Goal: Task Accomplishment & Management: Manage account settings

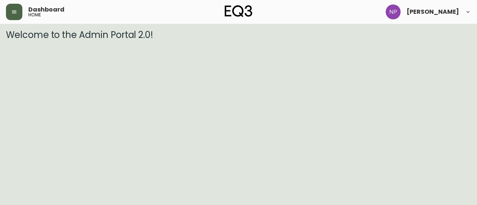
click at [14, 12] on icon "button" at bounding box center [14, 12] width 6 height 6
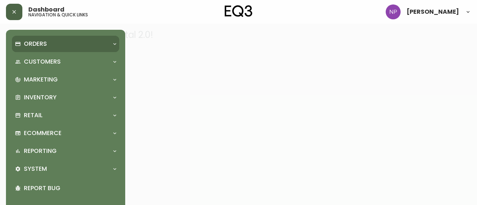
click at [36, 41] on p "Orders" at bounding box center [35, 44] width 23 height 8
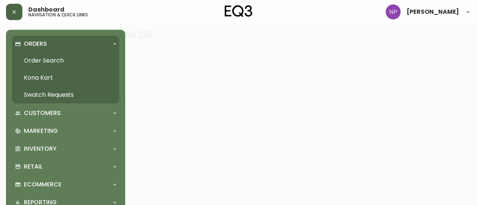
click at [46, 60] on link "Order Search" at bounding box center [65, 60] width 107 height 17
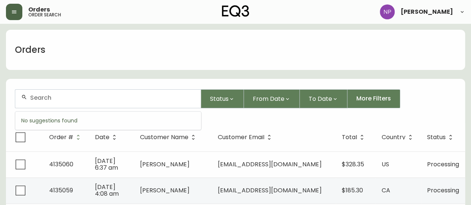
click at [95, 99] on input "text" at bounding box center [112, 97] width 165 height 7
type input "4134681"
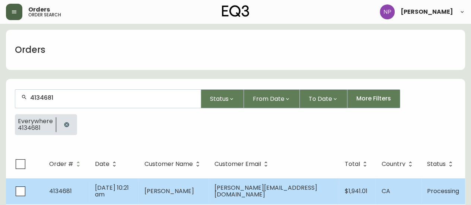
click at [181, 196] on td "[PERSON_NAME]" at bounding box center [174, 191] width 70 height 26
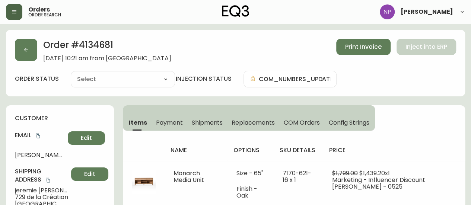
type input "Processing"
select select "PROCESSING"
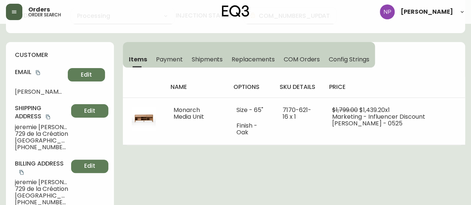
scroll to position [60, 0]
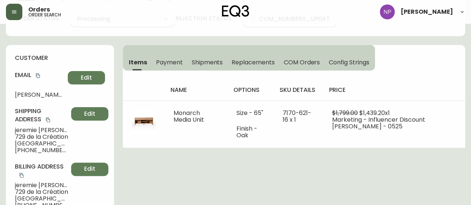
click at [206, 67] on button "Shipments" at bounding box center [207, 62] width 40 height 16
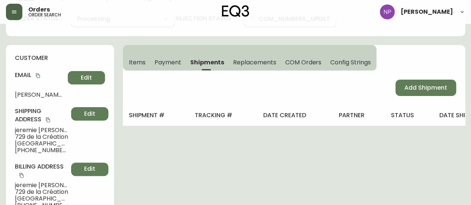
click at [447, 96] on div "Add Shipment" at bounding box center [294, 88] width 342 height 34
click at [439, 91] on span "Add Shipment" at bounding box center [425, 88] width 43 height 8
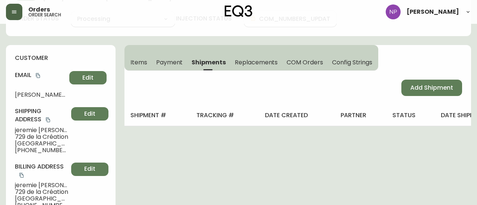
select select "PENDING"
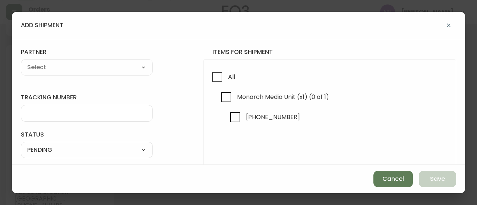
click at [203, 82] on div "All Monarch Media Unit (x1) (0 of 1) [PHONE_NUMBER]" at bounding box center [329, 136] width 252 height 155
click at [211, 80] on input "All" at bounding box center [217, 77] width 17 height 17
checkbox input "true"
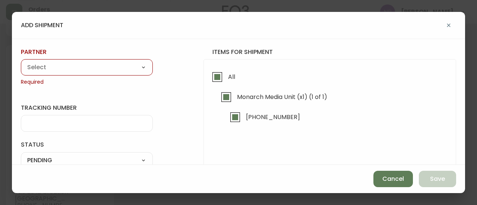
click at [127, 65] on select "A Move to Remember LLC ABF Freight Alero [PERSON_NAME] Canada Post CDS Ceva Log…" at bounding box center [87, 67] width 132 height 11
select select "cm36aljh91kyh01104d2qpq4w"
click at [21, 62] on select "A Move to Remember LLC ABF Freight Alero [PERSON_NAME] Canada Post CDS Ceva Log…" at bounding box center [87, 67] width 132 height 11
type input "Transource Freightways"
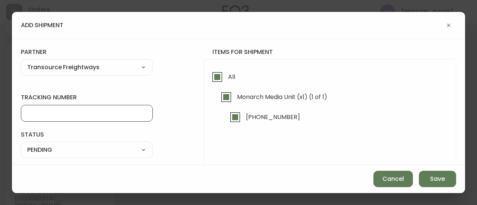
click at [89, 110] on input "tracking number" at bounding box center [86, 113] width 119 height 7
type input "8014263"
click at [99, 153] on select "SHIPPED PENDING CANCELLED" at bounding box center [87, 149] width 132 height 11
click at [21, 144] on select "SHIPPED PENDING CANCELLED" at bounding box center [87, 149] width 132 height 11
select select "PENDING"
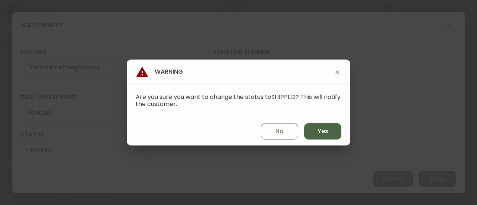
click at [320, 130] on span "Yes" at bounding box center [322, 131] width 11 height 8
type input "SHIPPED"
select select "SHIPPED"
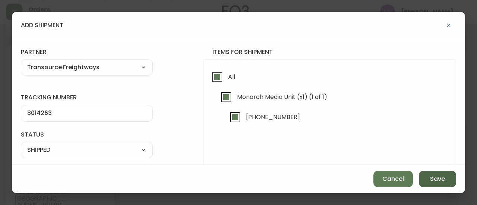
click at [434, 182] on span "Save" at bounding box center [437, 179] width 15 height 8
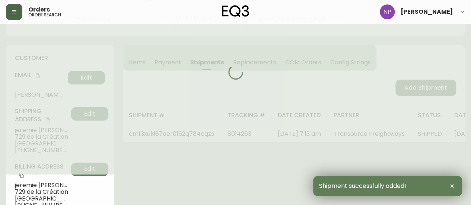
type input "Fully Shipped"
select select "FULLY_SHIPPED"
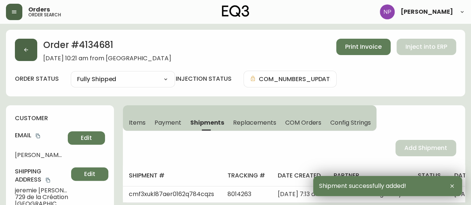
click at [29, 47] on icon "button" at bounding box center [26, 50] width 6 height 6
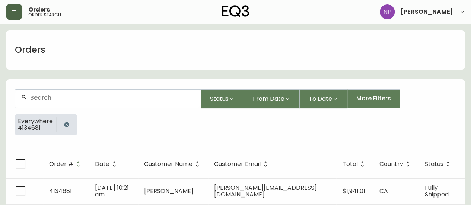
click at [54, 102] on div at bounding box center [107, 99] width 185 height 18
type input "4133138"
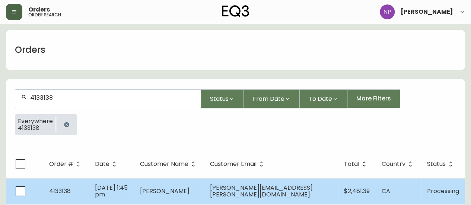
click at [128, 194] on span "[DATE] 1:45 pm" at bounding box center [111, 191] width 33 height 15
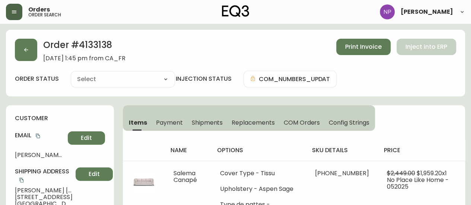
type input "Processing"
select select "PROCESSING"
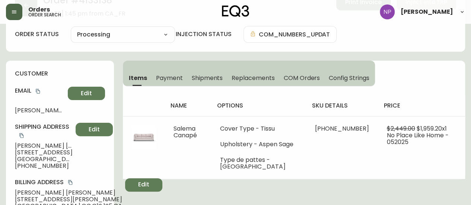
scroll to position [42, 0]
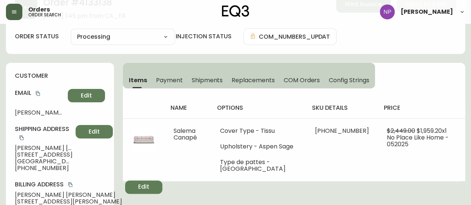
click at [209, 73] on button "Shipments" at bounding box center [207, 80] width 40 height 16
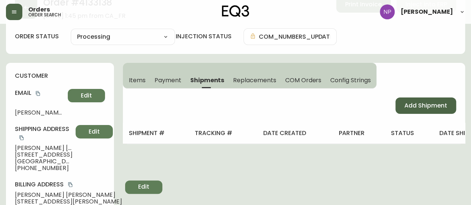
click at [408, 102] on span "Add Shipment" at bounding box center [425, 106] width 43 height 8
select select "PENDING"
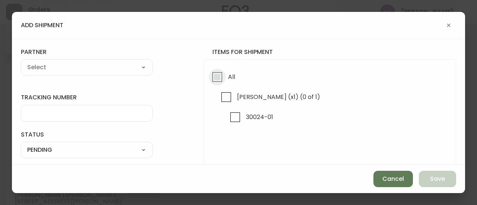
click at [209, 79] on input "All" at bounding box center [217, 77] width 17 height 17
checkbox input "true"
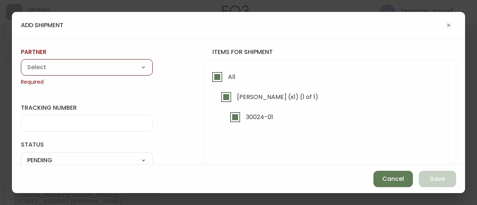
click at [105, 65] on select "A Move to Remember LLC ABF Freight Alero [PERSON_NAME] Canada Post CDS Ceva Log…" at bounding box center [87, 67] width 132 height 11
select select "cm36aljh91kyh01104d2qpq4w"
click at [21, 62] on select "A Move to Remember LLC ABF Freight Alero [PERSON_NAME] Canada Post CDS Ceva Log…" at bounding box center [87, 67] width 132 height 11
type input "Transource Freightways"
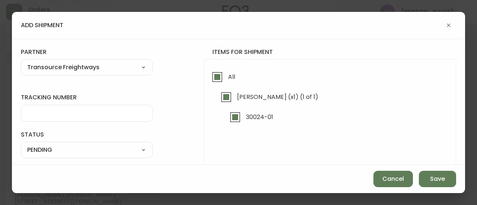
click at [105, 108] on div at bounding box center [87, 113] width 132 height 17
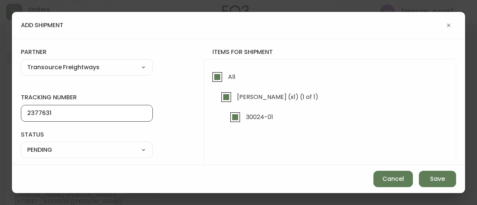
type input "2377631"
click at [108, 150] on select "SHIPPED PENDING CANCELLED" at bounding box center [87, 149] width 132 height 11
click at [21, 144] on select "SHIPPED PENDING CANCELLED" at bounding box center [87, 149] width 132 height 11
select select "PENDING"
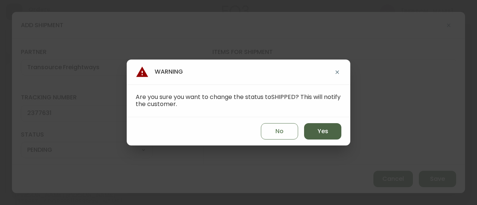
click at [324, 129] on span "Yes" at bounding box center [322, 131] width 11 height 8
type input "SHIPPED"
select select "SHIPPED"
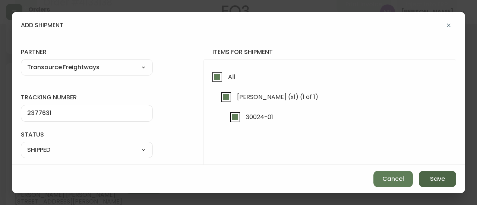
click at [429, 178] on button "Save" at bounding box center [437, 179] width 37 height 16
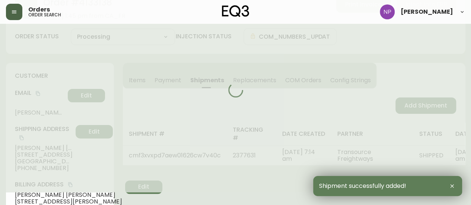
type input "Fully Shipped"
select select "FULLY_SHIPPED"
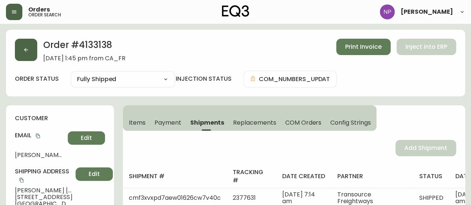
click at [25, 50] on icon "button" at bounding box center [26, 50] width 6 height 6
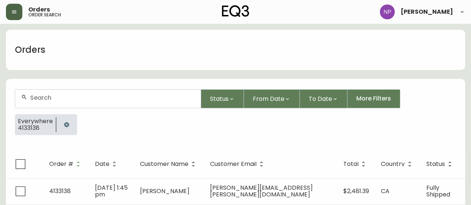
click at [108, 99] on input "text" at bounding box center [112, 97] width 165 height 7
type input "4133521"
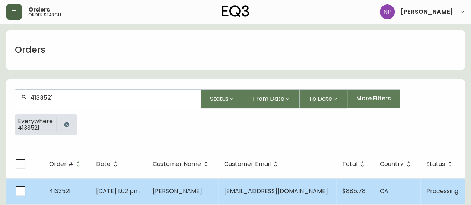
click at [138, 199] on td "[DATE] 1:02 pm" at bounding box center [118, 191] width 57 height 26
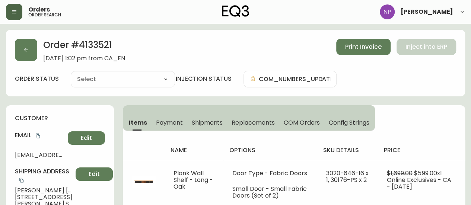
type input "Processing"
select select "PROCESSING"
click at [197, 125] on span "Shipments" at bounding box center [207, 123] width 31 height 8
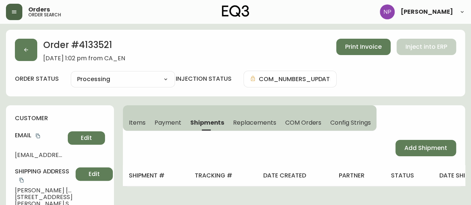
click at [419, 157] on div "Add Shipment" at bounding box center [294, 148] width 342 height 34
click at [410, 144] on span "Add Shipment" at bounding box center [425, 148] width 43 height 8
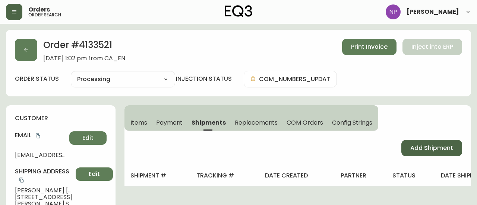
select select "PENDING"
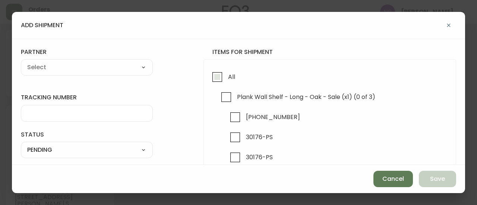
click at [228, 75] on span "All" at bounding box center [231, 77] width 7 height 8
click at [225, 75] on input "All" at bounding box center [217, 77] width 17 height 17
checkbox input "true"
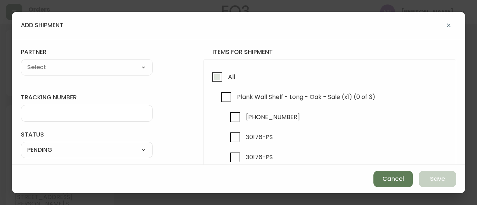
checkbox input "true"
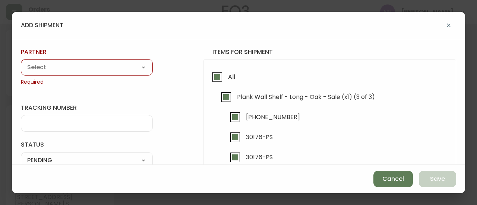
click at [104, 64] on select "A Move to Remember LLC ABF Freight Alero [PERSON_NAME] Canada Post CDS Ceva Log…" at bounding box center [87, 67] width 132 height 11
select select "cm36aljh91kyh01104d2qpq4w"
click at [21, 62] on select "A Move to Remember LLC ABF Freight Alero [PERSON_NAME] Canada Post CDS Ceva Log…" at bounding box center [87, 67] width 132 height 11
type input "Transource Freightways"
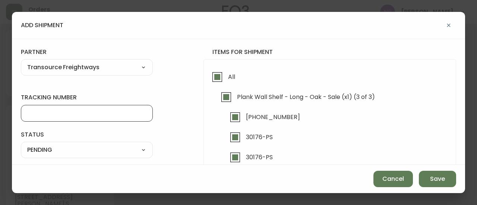
click at [89, 116] on input "tracking number" at bounding box center [86, 113] width 119 height 7
type input "2388535"
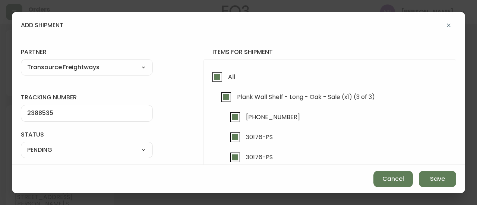
click at [91, 152] on select "SHIPPED PENDING CANCELLED" at bounding box center [87, 149] width 132 height 11
click at [21, 144] on select "SHIPPED PENDING CANCELLED" at bounding box center [87, 149] width 132 height 11
select select "PENDING"
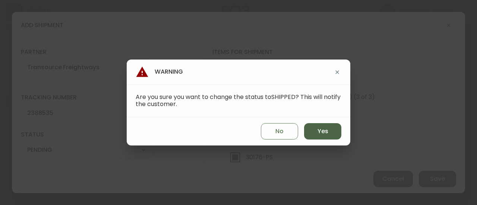
click at [320, 129] on span "Yes" at bounding box center [322, 131] width 11 height 8
type input "SHIPPED"
select select "SHIPPED"
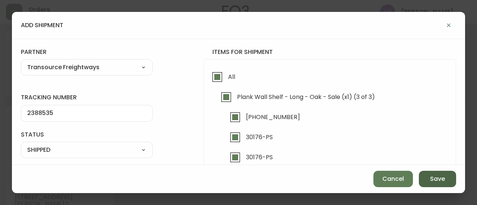
click at [452, 180] on button "Save" at bounding box center [437, 179] width 37 height 16
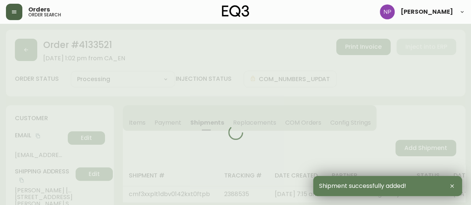
type input "Fully Shipped"
select select "FULLY_SHIPPED"
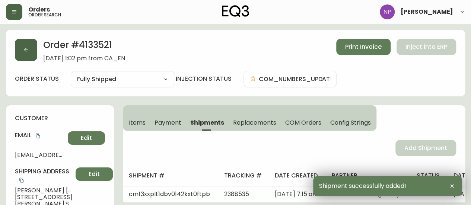
click at [21, 55] on button "button" at bounding box center [26, 50] width 22 height 22
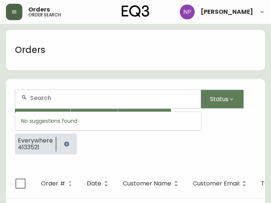
click at [67, 98] on input "text" at bounding box center [112, 97] width 165 height 7
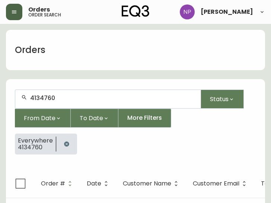
type input "4134760"
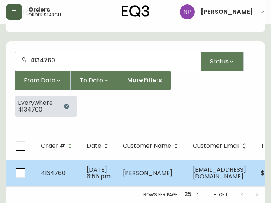
click at [126, 168] on span "[PERSON_NAME]" at bounding box center [148, 172] width 50 height 9
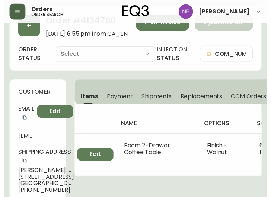
scroll to position [48, 0]
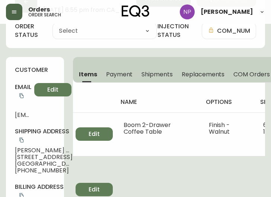
type input "Processing"
select select "PROCESSING"
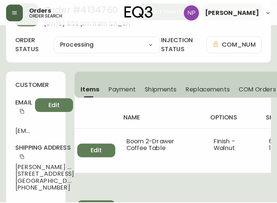
scroll to position [36, 0]
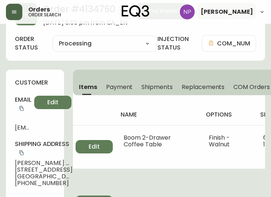
click at [167, 90] on span "Shipments" at bounding box center [157, 87] width 31 height 8
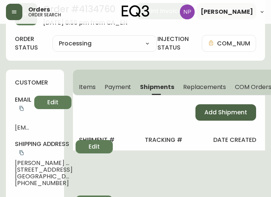
click at [232, 120] on button "Add Shipment" at bounding box center [226, 112] width 61 height 16
select select "PENDING"
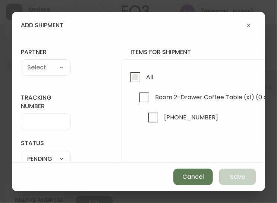
click at [144, 76] on span "All" at bounding box center [148, 77] width 9 height 16
click at [144, 76] on input "All" at bounding box center [135, 77] width 17 height 17
checkbox input "true"
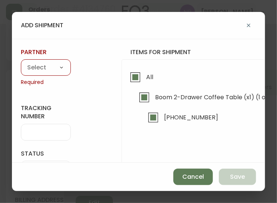
click at [35, 68] on select "A Move to Remember LLC ABF Freight Alero [PERSON_NAME] Canada Post CDS Ceva Log…" at bounding box center [46, 67] width 50 height 11
select select "ck6ml9xrz18r00186iyro3grt"
click at [21, 62] on select "A Move to Remember LLC ABF Freight Alero [PERSON_NAME] Canada Post CDS Ceva Log…" at bounding box center [46, 67] width 50 height 11
type input "Encompass Logistics"
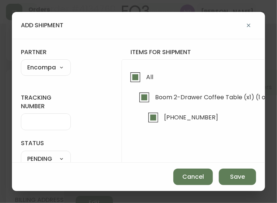
click at [50, 121] on input "tracking number" at bounding box center [45, 121] width 37 height 7
type input "ENCOMPASS LOGISTICS"
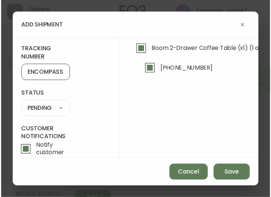
scroll to position [51, 0]
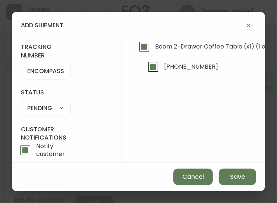
click at [58, 104] on select "SHIPPED PENDING CANCELLED" at bounding box center [46, 107] width 50 height 11
click at [21, 102] on select "SHIPPED PENDING CANCELLED" at bounding box center [46, 107] width 50 height 11
select select "PENDING"
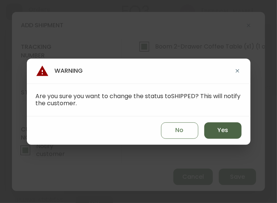
click at [208, 127] on button "Yes" at bounding box center [222, 130] width 37 height 16
type input "SHIPPED"
select select "SHIPPED"
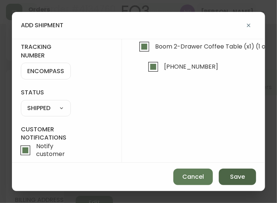
click at [233, 168] on button "Save" at bounding box center [237, 176] width 37 height 16
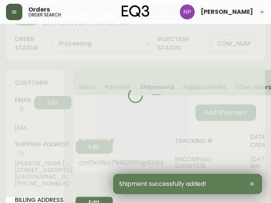
type input "Fully Shipped"
select select "FULLY_SHIPPED"
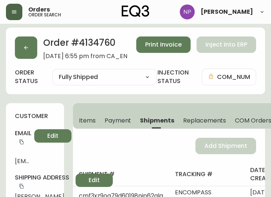
scroll to position [0, 0]
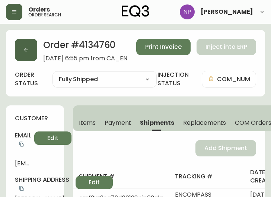
click at [31, 47] on button "button" at bounding box center [26, 50] width 22 height 22
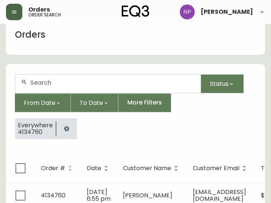
click at [47, 82] on input "text" at bounding box center [112, 82] width 165 height 7
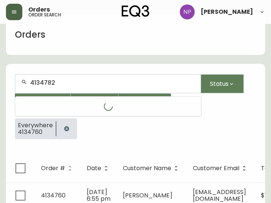
type input "4134782"
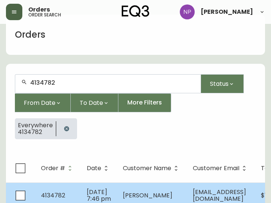
click at [85, 187] on td "[DATE] 7:46 pm" at bounding box center [99, 195] width 36 height 26
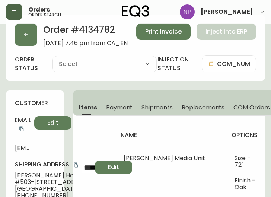
type input "Processing"
select select "PROCESSING"
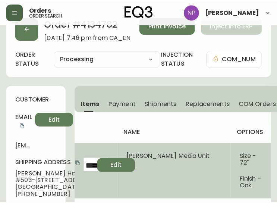
scroll to position [20, 0]
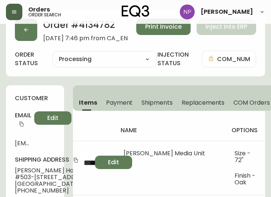
click at [157, 100] on span "Shipments" at bounding box center [157, 103] width 31 height 8
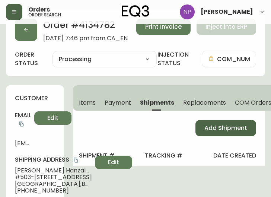
click at [204, 130] on button "Add Shipment" at bounding box center [226, 128] width 61 height 16
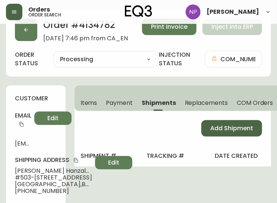
select select "PENDING"
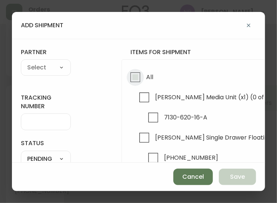
click at [136, 76] on input "All" at bounding box center [135, 77] width 17 height 17
checkbox input "true"
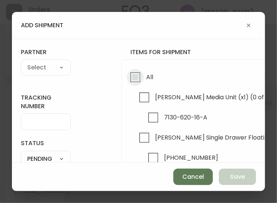
checkbox input "true"
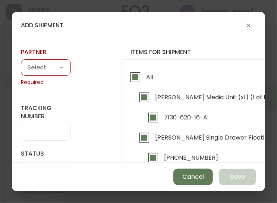
click at [60, 72] on select "A Move to Remember LLC ABF Freight Alero [PERSON_NAME] Canada Post CDS Ceva Log…" at bounding box center [46, 67] width 50 height 11
select select "ck6ml9xrz18r00186iyro3grt"
click at [21, 62] on select "A Move to Remember LLC ABF Freight Alero [PERSON_NAME] Canada Post CDS Ceva Log…" at bounding box center [46, 67] width 50 height 11
type input "Encompass Logistics"
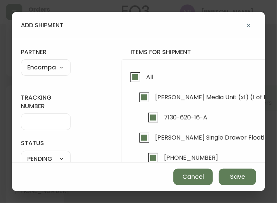
click at [43, 126] on div at bounding box center [46, 121] width 50 height 17
click at [46, 119] on input "tracking number" at bounding box center [45, 121] width 37 height 7
type input "ENCOMPASS LOGISTICS"
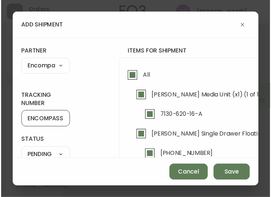
scroll to position [69, 0]
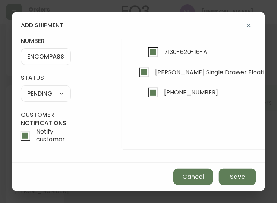
click at [53, 88] on select "SHIPPED PENDING CANCELLED" at bounding box center [46, 93] width 50 height 11
click at [21, 88] on select "SHIPPED PENDING CANCELLED" at bounding box center [46, 93] width 50 height 11
select select "PENDING"
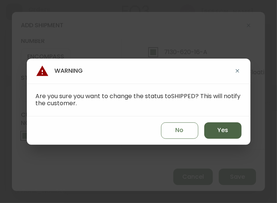
click at [221, 123] on button "Yes" at bounding box center [222, 130] width 37 height 16
type input "SHIPPED"
select select "SHIPPED"
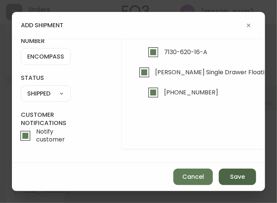
click at [240, 171] on button "Save" at bounding box center [237, 176] width 37 height 16
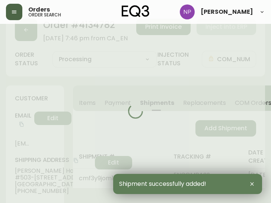
type input "Fully Shipped"
select select "FULLY_SHIPPED"
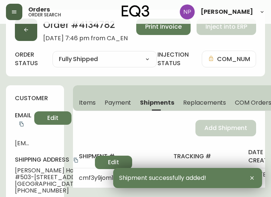
click at [29, 27] on button "button" at bounding box center [26, 30] width 22 height 22
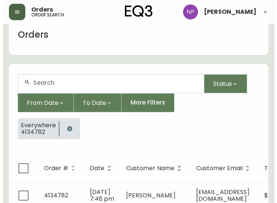
scroll to position [20, 0]
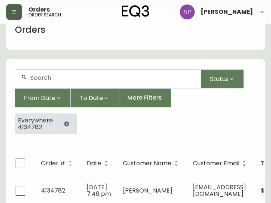
click at [36, 80] on input "text" at bounding box center [112, 77] width 165 height 7
type input "4134776"
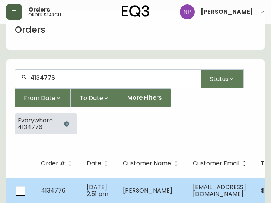
click at [81, 190] on td "[DATE] 2:51 pm" at bounding box center [99, 190] width 36 height 26
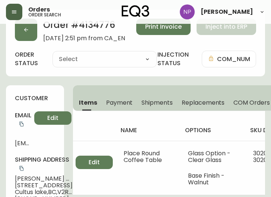
type input "Processing"
select select "PROCESSING"
click at [150, 107] on button "Shipments" at bounding box center [157, 102] width 40 height 16
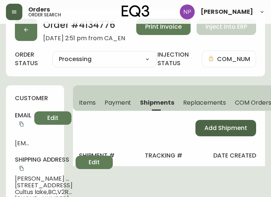
click at [236, 128] on span "Add Shipment" at bounding box center [225, 128] width 43 height 8
select select "PENDING"
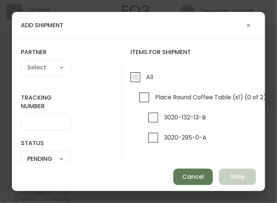
click at [140, 72] on input "All" at bounding box center [135, 77] width 17 height 17
checkbox input "true"
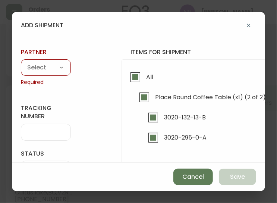
click at [53, 67] on select "A Move to Remember LLC ABF Freight Alero [PERSON_NAME] Canada Post CDS Ceva Log…" at bounding box center [46, 67] width 50 height 11
select select "ck6ml9xrz18r00186iyro3grt"
click at [21, 62] on select "A Move to Remember LLC ABF Freight Alero [PERSON_NAME] Canada Post CDS Ceva Log…" at bounding box center [46, 67] width 50 height 11
type input "Encompass Logistics"
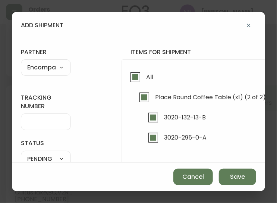
click at [39, 121] on input "tracking number" at bounding box center [45, 121] width 37 height 7
type input "ENCOMPASS LOGISTICS"
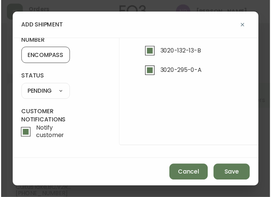
scroll to position [70, 0]
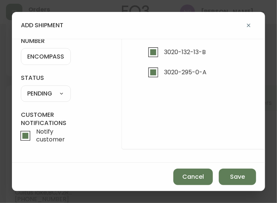
click at [51, 89] on select "SHIPPED PENDING CANCELLED" at bounding box center [46, 93] width 50 height 11
click at [21, 88] on select "SHIPPED PENDING CANCELLED" at bounding box center [46, 93] width 50 height 11
select select "PENDING"
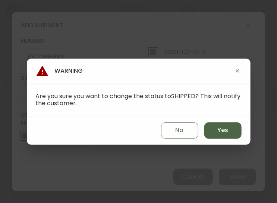
click at [228, 135] on button "Yes" at bounding box center [222, 130] width 37 height 16
type input "SHIPPED"
select select "SHIPPED"
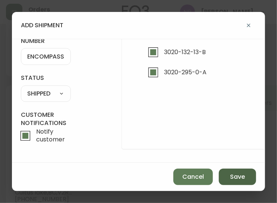
click at [246, 174] on button "Save" at bounding box center [237, 176] width 37 height 16
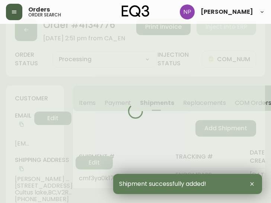
type input "Fully Shipped"
select select "FULLY_SHIPPED"
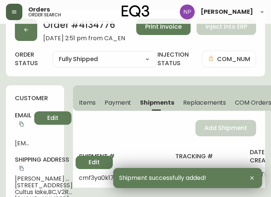
scroll to position [0, 0]
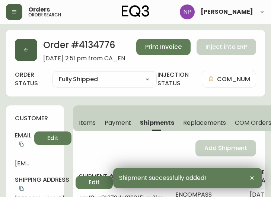
click at [31, 55] on button "button" at bounding box center [26, 50] width 22 height 22
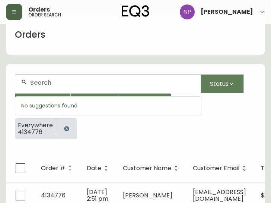
click at [47, 83] on input "text" at bounding box center [112, 82] width 165 height 7
type input "4134614"
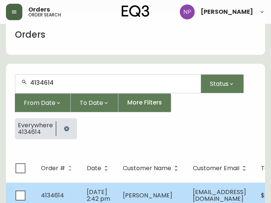
click at [87, 191] on span "[DATE] 2:42 pm" at bounding box center [98, 194] width 23 height 15
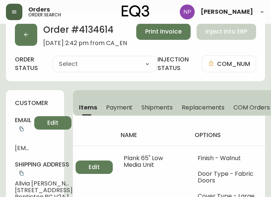
type input "Processing"
select select "PROCESSING"
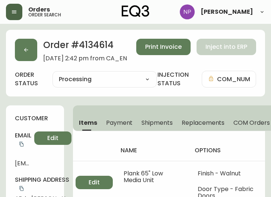
click at [149, 128] on button "Shipments" at bounding box center [157, 122] width 40 height 16
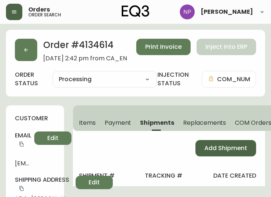
click at [202, 141] on button "Add Shipment" at bounding box center [226, 148] width 61 height 16
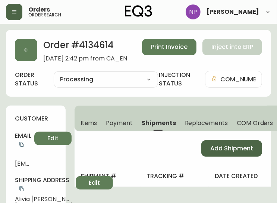
select select "PENDING"
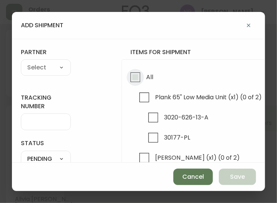
click at [136, 76] on input "All" at bounding box center [135, 77] width 17 height 17
checkbox input "true"
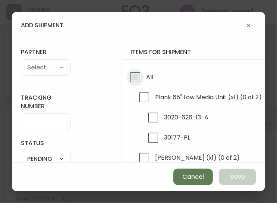
checkbox input "true"
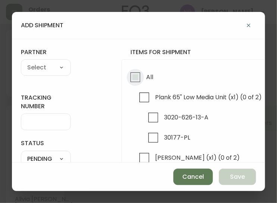
checkbox input "true"
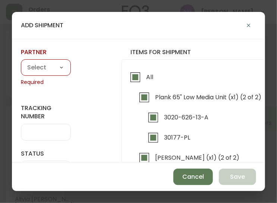
click at [46, 57] on div "partner A Move to Remember LLC ABF Freight Alero [PERSON_NAME] Canada Post CDS …" at bounding box center [46, 67] width 50 height 38
click at [35, 60] on div "A Move to Remember LLC ABF Freight Alero [PERSON_NAME] Canada Post CDS Ceva Log…" at bounding box center [46, 67] width 50 height 16
click at [39, 67] on select "A Move to Remember LLC ABF Freight Alero [PERSON_NAME] Canada Post CDS Ceva Log…" at bounding box center [46, 67] width 50 height 11
select select "ck6ml9xrz18r00186iyro3grt"
click at [21, 62] on select "A Move to Remember LLC ABF Freight Alero [PERSON_NAME] Canada Post CDS Ceva Log…" at bounding box center [46, 67] width 50 height 11
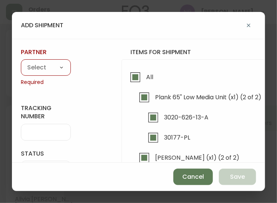
type input "Encompass Logistics"
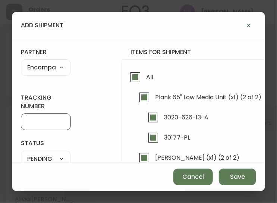
click at [53, 120] on input "tracking number" at bounding box center [45, 121] width 37 height 7
type input "ENCOMPASS LOGISTICS"
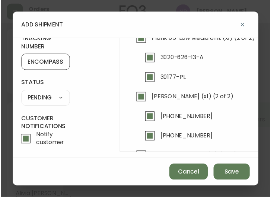
scroll to position [60, 0]
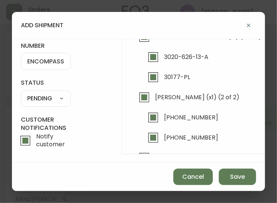
click at [49, 93] on select "SHIPPED PENDING CANCELLED" at bounding box center [46, 98] width 50 height 11
click at [21, 93] on select "SHIPPED PENDING CANCELLED" at bounding box center [46, 98] width 50 height 11
select select "PENDING"
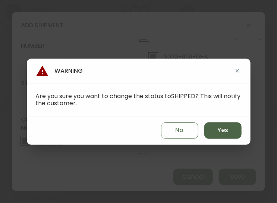
click at [222, 134] on button "Yes" at bounding box center [222, 130] width 37 height 16
type input "SHIPPED"
select select "SHIPPED"
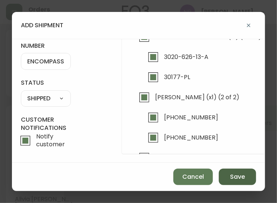
click at [237, 173] on span "Save" at bounding box center [237, 176] width 15 height 8
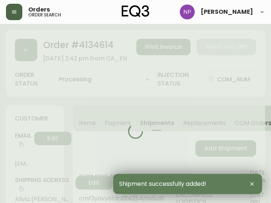
type input "Fully Shipped"
select select "FULLY_SHIPPED"
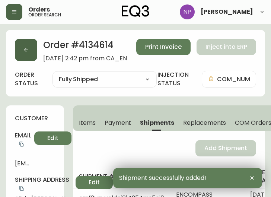
click at [28, 47] on icon "button" at bounding box center [26, 50] width 6 height 6
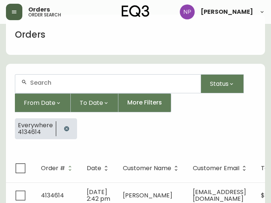
click at [51, 88] on div at bounding box center [107, 83] width 185 height 18
type input "3"
type input "4134640"
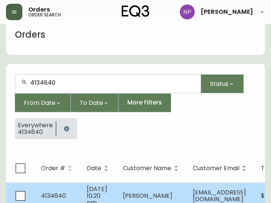
click at [108, 187] on td "[DATE] 10:20 pm" at bounding box center [99, 195] width 36 height 26
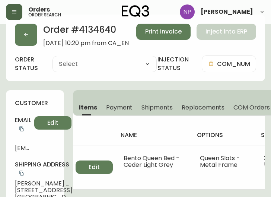
type input "Processing"
select select "PROCESSING"
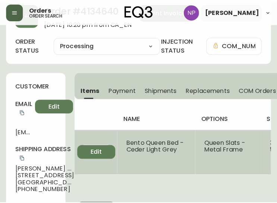
scroll to position [34, 0]
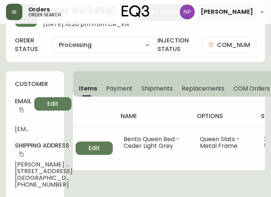
click at [150, 86] on span "Shipments" at bounding box center [157, 89] width 31 height 8
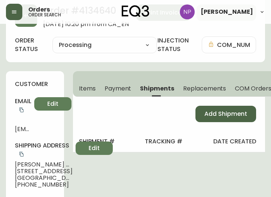
click at [215, 113] on span "Add Shipment" at bounding box center [225, 114] width 43 height 8
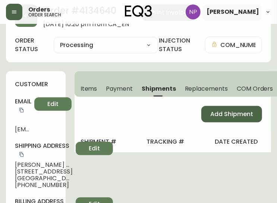
select select "PENDING"
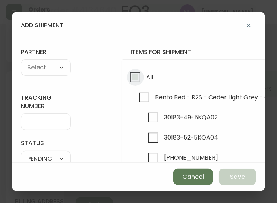
click at [142, 82] on input "All" at bounding box center [135, 77] width 17 height 17
checkbox input "true"
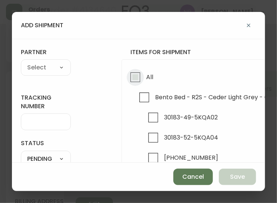
checkbox input "true"
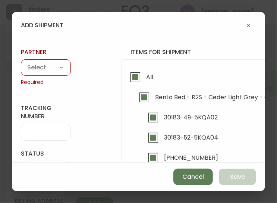
click at [38, 68] on select "A Move to Remember LLC ABF Freight Alero [PERSON_NAME] Canada Post CDS Ceva Log…" at bounding box center [46, 67] width 50 height 11
select select "ck6ml9xrz18r00186iyro3grt"
click at [21, 62] on select "A Move to Remember LLC ABF Freight Alero [PERSON_NAME] Canada Post CDS Ceva Log…" at bounding box center [46, 67] width 50 height 11
type input "Encompass Logistics"
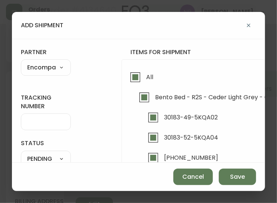
click at [40, 120] on input "tracking number" at bounding box center [45, 121] width 37 height 7
type input "ENCOMPASS LOGISTICS"
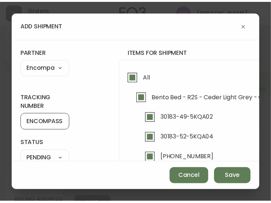
scroll to position [62, 0]
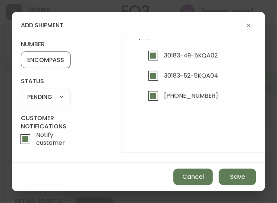
click at [52, 91] on select "SHIPPED PENDING CANCELLED" at bounding box center [46, 96] width 50 height 11
click at [21, 91] on select "SHIPPED PENDING CANCELLED" at bounding box center [46, 96] width 50 height 11
select select "PENDING"
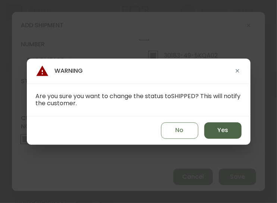
click at [209, 134] on button "Yes" at bounding box center [222, 130] width 37 height 16
type input "SHIPPED"
select select "SHIPPED"
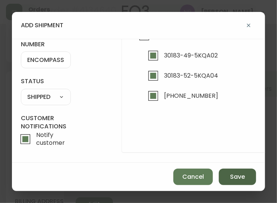
click at [230, 177] on span "Save" at bounding box center [237, 176] width 15 height 8
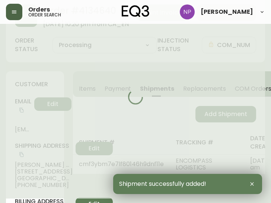
type input "Fully Shipped"
select select "FULLY_SHIPPED"
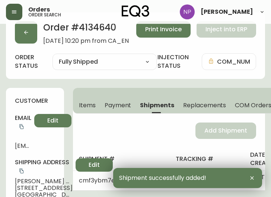
scroll to position [0, 0]
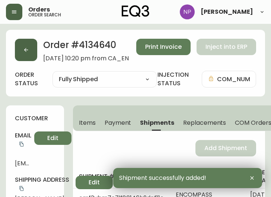
click at [29, 54] on button "button" at bounding box center [26, 50] width 22 height 22
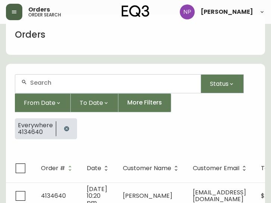
click at [53, 86] on div at bounding box center [107, 83] width 185 height 18
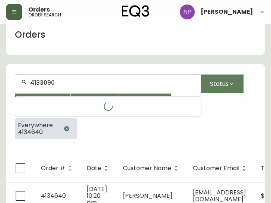
type input "4133090"
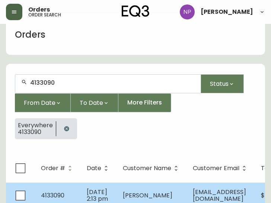
click at [109, 200] on td "[DATE] 2:13 pm" at bounding box center [99, 195] width 36 height 26
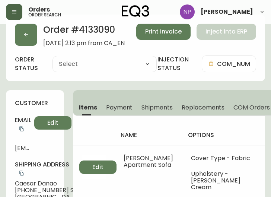
type input "Processing"
select select "PROCESSING"
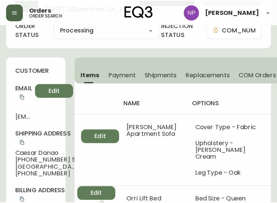
scroll to position [49, 0]
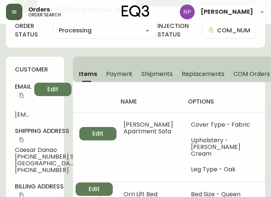
click at [163, 72] on span "Shipments" at bounding box center [157, 74] width 31 height 8
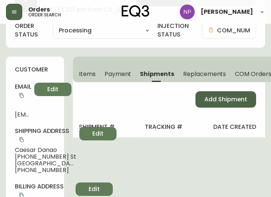
click at [211, 98] on span "Add Shipment" at bounding box center [225, 99] width 43 height 8
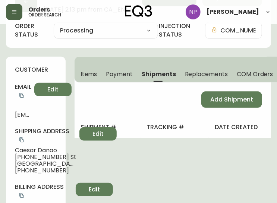
select select "PENDING"
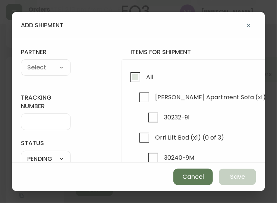
click at [147, 74] on span "All" at bounding box center [149, 77] width 7 height 8
click at [144, 74] on input "All" at bounding box center [135, 77] width 17 height 17
checkbox input "true"
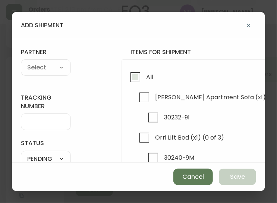
checkbox input "true"
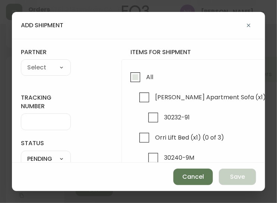
checkbox input "true"
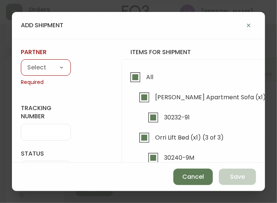
click at [62, 69] on select "A Move to Remember LLC ABF Freight Alero [PERSON_NAME] Canada Post CDS Ceva Log…" at bounding box center [46, 67] width 50 height 11
select select "ck6ml9xrz18r00186iyro3grt"
click at [21, 62] on select "A Move to Remember LLC ABF Freight Alero [PERSON_NAME] Canada Post CDS Ceva Log…" at bounding box center [46, 67] width 50 height 11
type input "Encompass Logistics"
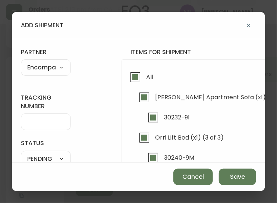
click at [54, 117] on div at bounding box center [46, 121] width 50 height 17
click at [45, 120] on input "tracking number" at bounding box center [45, 121] width 37 height 7
type input "ENCOMPASS LOGISTICS"
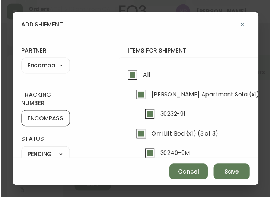
scroll to position [70, 0]
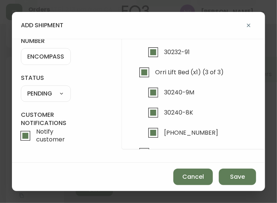
click at [59, 88] on select "SHIPPED PENDING CANCELLED" at bounding box center [46, 93] width 50 height 11
click at [21, 88] on select "SHIPPED PENDING CANCELLED" at bounding box center [46, 93] width 50 height 11
select select "PENDING"
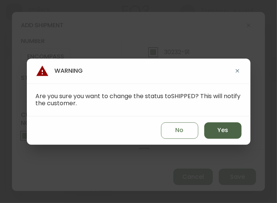
click at [216, 132] on button "Yes" at bounding box center [222, 130] width 37 height 16
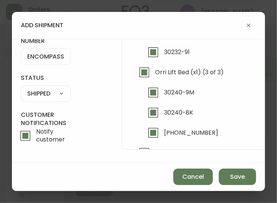
type input "SHIPPED"
select select "SHIPPED"
click at [236, 176] on span "Save" at bounding box center [237, 176] width 15 height 8
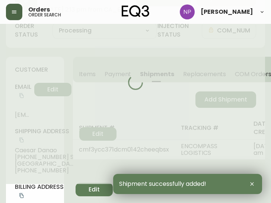
type input "Fully Shipped"
select select "FULLY_SHIPPED"
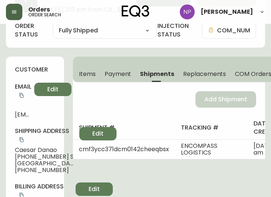
scroll to position [0, 0]
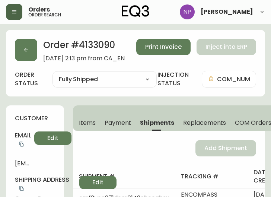
click at [38, 56] on div "Order # 4133090 [DATE] 2:13 pm from CA_EN Print Invoice Inject into ERP" at bounding box center [135, 50] width 241 height 23
click at [23, 48] on icon "button" at bounding box center [26, 50] width 6 height 6
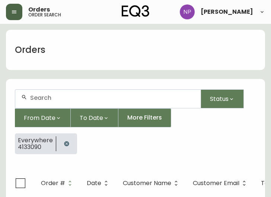
scroll to position [15, 0]
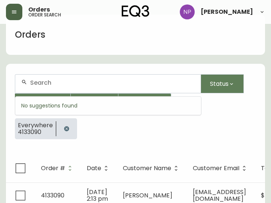
click at [55, 80] on input "text" at bounding box center [112, 82] width 165 height 7
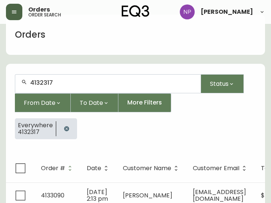
type input "4132317"
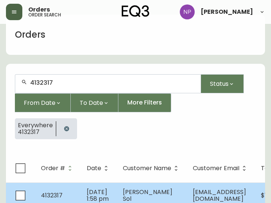
click at [85, 192] on td "[DATE] 1:58 pm" at bounding box center [99, 195] width 36 height 26
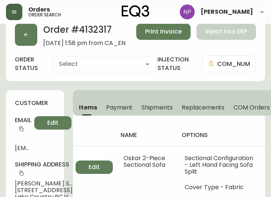
type input "Partially Shipped"
select select "PARTIALLY_SHIPPED"
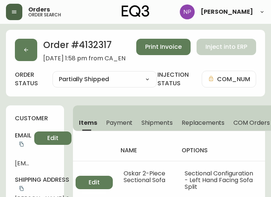
click at [157, 122] on span "Shipments" at bounding box center [157, 123] width 31 height 8
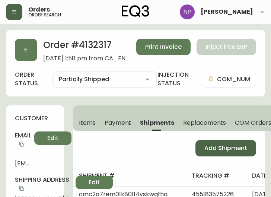
click at [213, 148] on span "Add Shipment" at bounding box center [225, 148] width 43 height 8
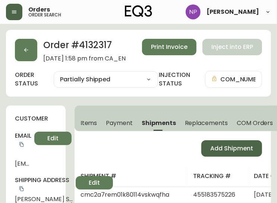
select select "PENDING"
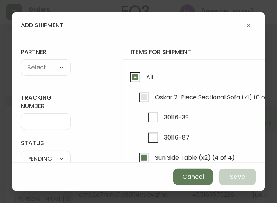
click at [141, 99] on input "Oskar 2-Piece Sectional Sofa (x1) (0 of 2)" at bounding box center [144, 97] width 17 height 17
checkbox input "true"
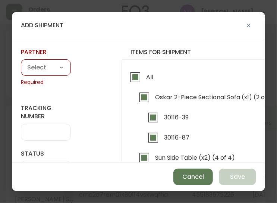
click at [60, 66] on select "A Move to Remember LLC ABF Freight Alero [PERSON_NAME] Canada Post CDS Ceva Log…" at bounding box center [46, 67] width 50 height 11
select select "ck6ml9xrz18r00186iyro3grt"
click at [21, 62] on select "A Move to Remember LLC ABF Freight Alero [PERSON_NAME] Canada Post CDS Ceva Log…" at bounding box center [46, 67] width 50 height 11
type input "Encompass Logistics"
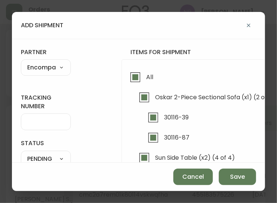
click at [52, 120] on input "tracking number" at bounding box center [45, 121] width 37 height 7
type input "ENCOMPASS LOGISTICS"
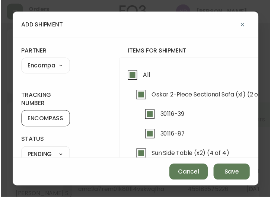
scroll to position [70, 0]
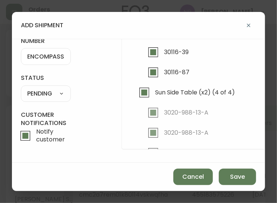
click at [58, 88] on select "SHIPPED PENDING CANCELLED" at bounding box center [46, 93] width 50 height 11
click at [21, 88] on select "SHIPPED PENDING CANCELLED" at bounding box center [46, 93] width 50 height 11
select select "PENDING"
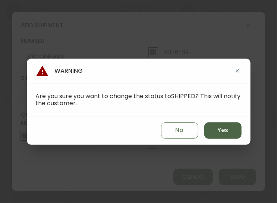
click at [226, 130] on span "Yes" at bounding box center [222, 130] width 11 height 8
type input "SHIPPED"
select select "SHIPPED"
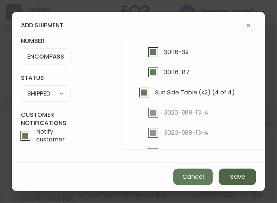
click at [229, 179] on button "Save" at bounding box center [237, 176] width 37 height 16
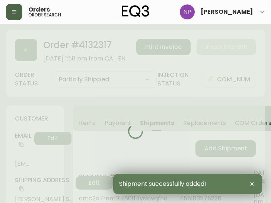
type input "Fully Shipped"
select select "FULLY_SHIPPED"
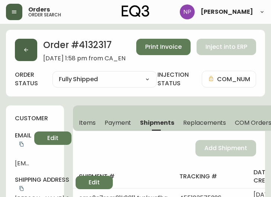
click at [28, 52] on icon "button" at bounding box center [26, 50] width 6 height 6
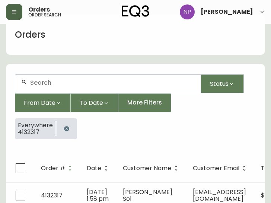
click at [45, 81] on input "text" at bounding box center [112, 82] width 165 height 7
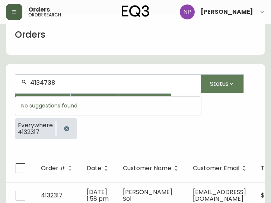
type input "4134738"
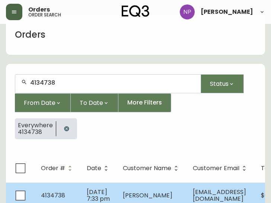
click at [153, 191] on td "[PERSON_NAME]" at bounding box center [152, 195] width 70 height 26
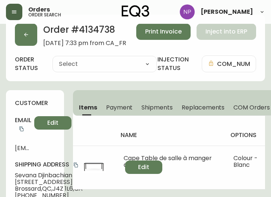
type input "Processing"
select select "PROCESSING"
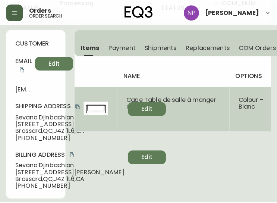
scroll to position [74, 0]
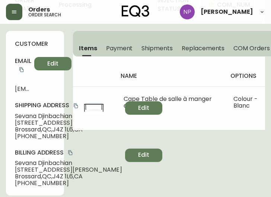
click at [151, 48] on span "Shipments" at bounding box center [157, 48] width 31 height 8
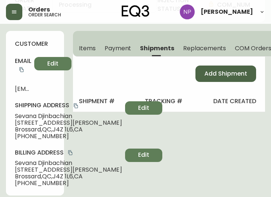
click at [223, 77] on span "Add Shipment" at bounding box center [225, 74] width 43 height 8
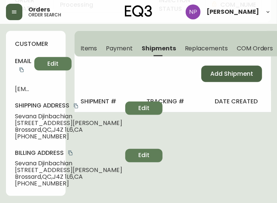
select select "PENDING"
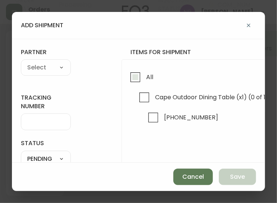
click at [146, 77] on span "All" at bounding box center [149, 77] width 7 height 8
click at [144, 77] on input "All" at bounding box center [135, 77] width 17 height 17
checkbox input "true"
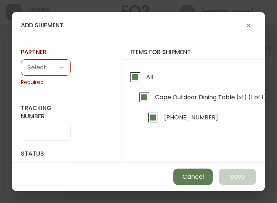
click at [42, 66] on select "A Move to Remember LLC ABF Freight Alero [PERSON_NAME] Canada Post CDS Ceva Log…" at bounding box center [46, 67] width 50 height 11
select select "cjy0aaf3c01x30166dpi6h6qg"
click at [21, 62] on select "A Move to Remember LLC ABF Freight Alero [PERSON_NAME] Canada Post CDS Ceva Log…" at bounding box center [46, 67] width 50 height 11
type input "EQ3"
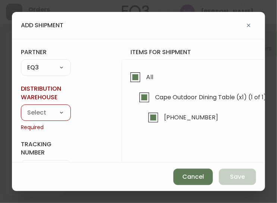
click at [53, 115] on select "Calgary Warehouse GTA Distribution Center [GEOGRAPHIC_DATA] [GEOGRAPHIC_DATA] W…" at bounding box center [46, 112] width 50 height 11
select select "ck98uz8nd00043kl9hcrc03z3"
click at [21, 107] on select "Calgary Warehouse GTA Distribution Center [GEOGRAPHIC_DATA] [GEOGRAPHIC_DATA] W…" at bounding box center [46, 112] width 50 height 11
type input "Ottawa Warehouse"
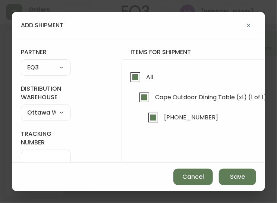
click at [49, 114] on select "Calgary Warehouse GTA Distribution Center [GEOGRAPHIC_DATA] [GEOGRAPHIC_DATA] W…" at bounding box center [46, 112] width 50 height 11
select select "ck98uz8ne00053kl9137z04zu"
click at [21, 107] on select "Calgary Warehouse GTA Distribution Center [GEOGRAPHIC_DATA] [GEOGRAPHIC_DATA] W…" at bounding box center [46, 112] width 50 height 11
type input "Mont-Royal Distribution Center"
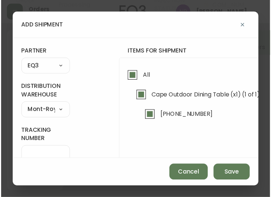
scroll to position [83, 0]
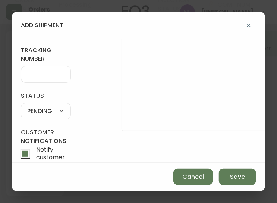
click at [51, 108] on select "SHIPPED PENDING CANCELLED" at bounding box center [46, 111] width 50 height 11
click at [21, 106] on select "SHIPPED PENDING CANCELLED" at bounding box center [46, 111] width 50 height 11
select select "PENDING"
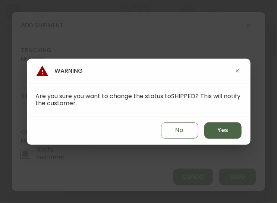
click at [223, 136] on button "Yes" at bounding box center [222, 130] width 37 height 16
type input "SHIPPED"
select select "SHIPPED"
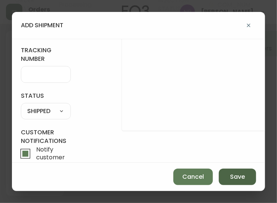
click at [232, 177] on span "Save" at bounding box center [237, 176] width 15 height 8
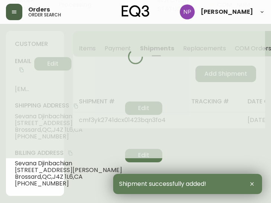
type input "Fully Shipped"
select select "FULLY_SHIPPED"
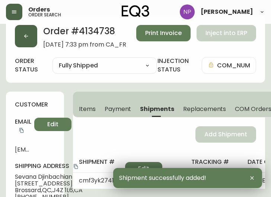
click at [28, 47] on button "button" at bounding box center [26, 36] width 22 height 22
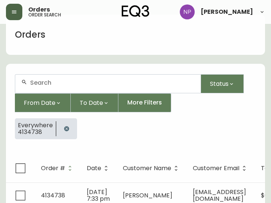
click at [57, 90] on div at bounding box center [107, 83] width 185 height 18
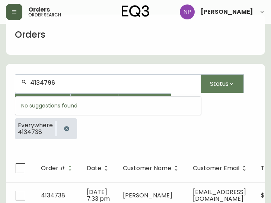
type input "4134796"
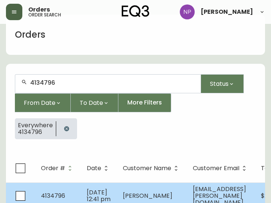
click at [122, 186] on td "[PERSON_NAME]" at bounding box center [152, 195] width 70 height 26
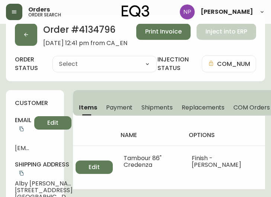
type input "Processing"
select select "PROCESSING"
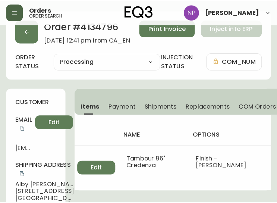
scroll to position [17, 0]
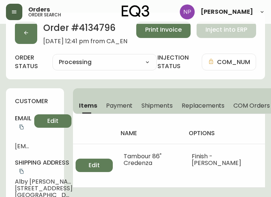
click at [150, 108] on span "Shipments" at bounding box center [157, 106] width 31 height 8
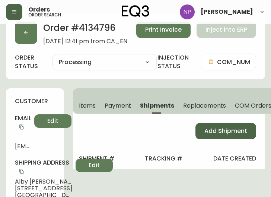
click at [232, 133] on span "Add Shipment" at bounding box center [225, 131] width 43 height 8
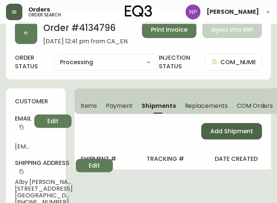
select select "PENDING"
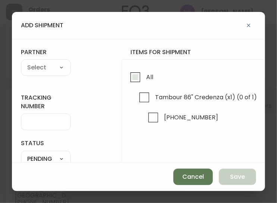
click at [128, 69] on input "All" at bounding box center [135, 77] width 17 height 17
checkbox input "true"
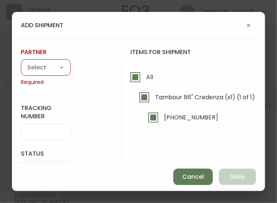
click at [55, 68] on select "A Move to Remember LLC ABF Freight Alero [PERSON_NAME] Canada Post CDS Ceva Log…" at bounding box center [46, 67] width 50 height 11
click at [21, 62] on select "A Move to Remember LLC ABF Freight Alero [PERSON_NAME] Canada Post CDS Ceva Log…" at bounding box center [46, 67] width 50 height 11
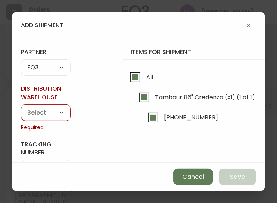
click at [37, 108] on select "Calgary Warehouse GTA Distribution Center [GEOGRAPHIC_DATA] [GEOGRAPHIC_DATA] W…" at bounding box center [46, 112] width 50 height 11
click at [21, 107] on select "Calgary Warehouse GTA Distribution Center [GEOGRAPHIC_DATA] [GEOGRAPHIC_DATA] W…" at bounding box center [46, 112] width 50 height 11
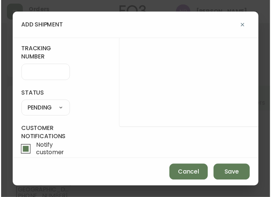
scroll to position [86, 0]
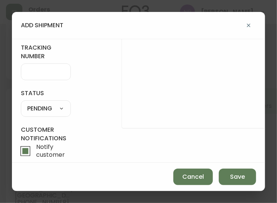
click at [43, 106] on select "SHIPPED PENDING CANCELLED" at bounding box center [46, 108] width 50 height 11
click at [21, 103] on select "SHIPPED PENDING CANCELLED" at bounding box center [46, 108] width 50 height 11
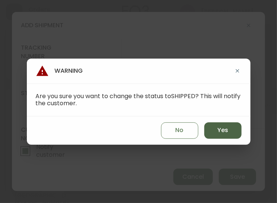
click at [209, 127] on button "Yes" at bounding box center [222, 130] width 37 height 16
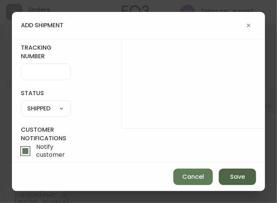
click at [237, 169] on button "Save" at bounding box center [237, 176] width 37 height 16
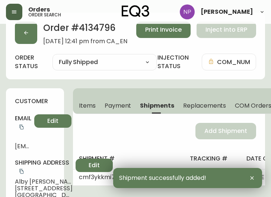
scroll to position [0, 0]
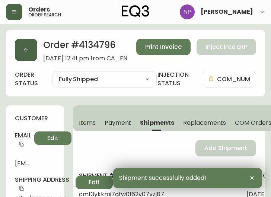
click at [32, 44] on button "button" at bounding box center [26, 50] width 22 height 22
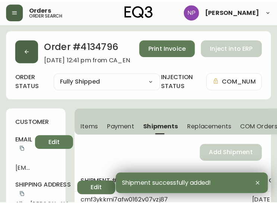
scroll to position [15, 0]
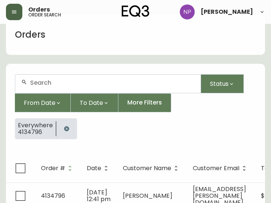
click at [54, 85] on input "text" at bounding box center [112, 82] width 165 height 7
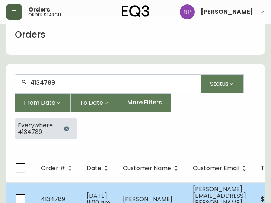
click at [88, 191] on span "[DATE] 11:00 am" at bounding box center [98, 198] width 23 height 15
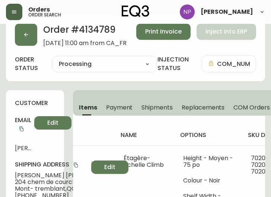
click at [156, 106] on span "Shipments" at bounding box center [157, 108] width 31 height 8
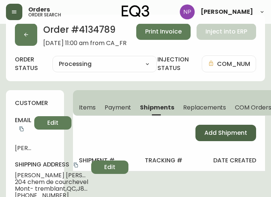
click at [239, 139] on button "Add Shipment" at bounding box center [226, 133] width 61 height 16
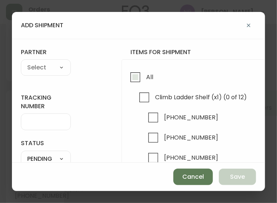
click at [136, 73] on input "All" at bounding box center [135, 77] width 17 height 17
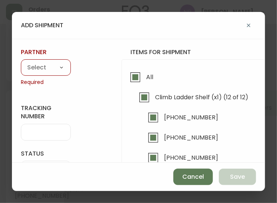
click at [25, 71] on select "A Move to Remember LLC ABF Freight Alero [PERSON_NAME] Canada Post CDS Ceva Log…" at bounding box center [46, 67] width 50 height 11
click at [21, 62] on select "A Move to Remember LLC ABF Freight Alero [PERSON_NAME] Canada Post CDS Ceva Log…" at bounding box center [46, 67] width 50 height 11
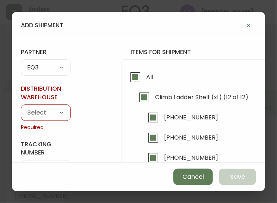
click at [58, 117] on select "Calgary Warehouse GTA Distribution Center [GEOGRAPHIC_DATA] [GEOGRAPHIC_DATA] W…" at bounding box center [46, 112] width 50 height 11
click at [21, 107] on select "Calgary Warehouse GTA Distribution Center [GEOGRAPHIC_DATA] [GEOGRAPHIC_DATA] W…" at bounding box center [46, 112] width 50 height 11
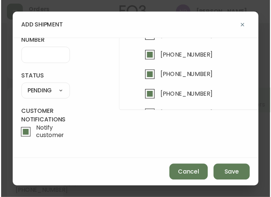
scroll to position [106, 0]
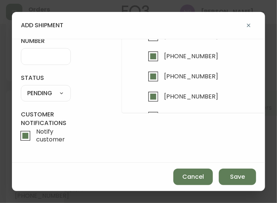
click at [43, 90] on select "SHIPPED PENDING CANCELLED" at bounding box center [46, 93] width 50 height 11
click at [21, 88] on select "SHIPPED PENDING CANCELLED" at bounding box center [46, 93] width 50 height 11
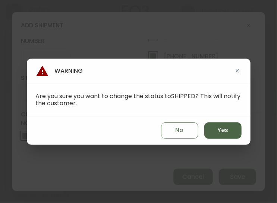
click at [223, 128] on span "Yes" at bounding box center [222, 130] width 11 height 8
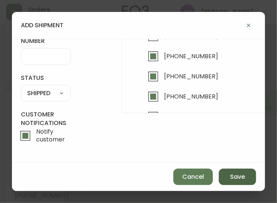
click at [235, 183] on button "Save" at bounding box center [237, 176] width 37 height 16
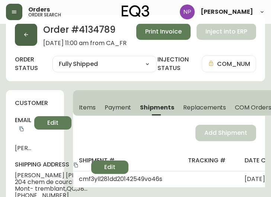
click at [31, 44] on button "button" at bounding box center [26, 34] width 22 height 22
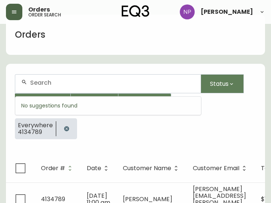
click at [71, 82] on input "text" at bounding box center [112, 82] width 165 height 7
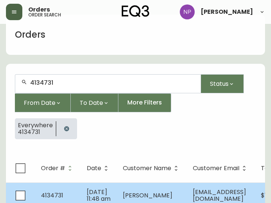
click at [127, 185] on td "[PERSON_NAME]" at bounding box center [152, 195] width 70 height 26
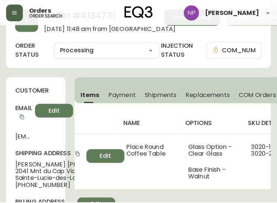
scroll to position [31, 0]
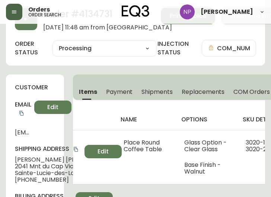
click at [148, 90] on span "Shipments" at bounding box center [157, 92] width 31 height 8
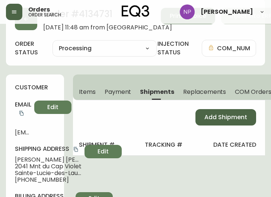
click at [226, 121] on span "Add Shipment" at bounding box center [225, 117] width 43 height 8
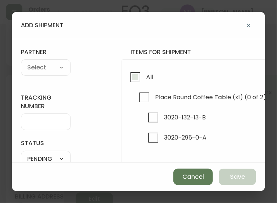
click at [130, 81] on input "All" at bounding box center [135, 77] width 17 height 17
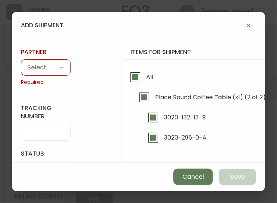
click at [28, 64] on select "A Move to Remember LLC ABF Freight Alero [PERSON_NAME] Canada Post CDS Ceva Log…" at bounding box center [46, 67] width 50 height 11
click at [21, 62] on select "A Move to Remember LLC ABF Freight Alero [PERSON_NAME] Canada Post CDS Ceva Log…" at bounding box center [46, 67] width 50 height 11
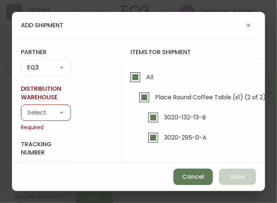
click at [47, 114] on select "Calgary Warehouse GTA Distribution Center [GEOGRAPHIC_DATA] [GEOGRAPHIC_DATA] W…" at bounding box center [46, 112] width 50 height 11
click at [21, 107] on select "Calgary Warehouse GTA Distribution Center [GEOGRAPHIC_DATA] [GEOGRAPHIC_DATA] W…" at bounding box center [46, 112] width 50 height 11
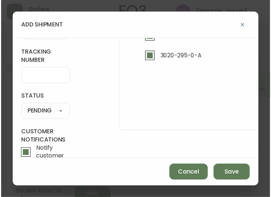
scroll to position [80, 0]
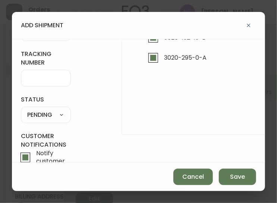
click at [50, 117] on select "SHIPPED PENDING CANCELLED" at bounding box center [46, 114] width 50 height 11
click at [21, 109] on select "SHIPPED PENDING CANCELLED" at bounding box center [46, 114] width 50 height 11
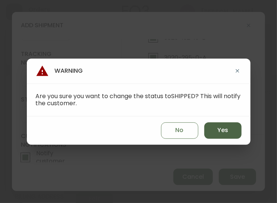
click at [211, 133] on button "Yes" at bounding box center [222, 130] width 37 height 16
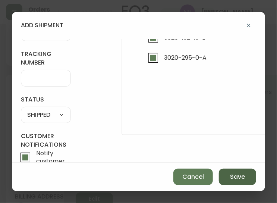
click at [234, 174] on span "Save" at bounding box center [237, 176] width 15 height 8
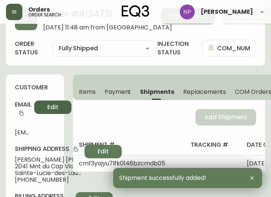
scroll to position [0, 0]
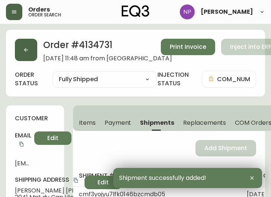
click at [30, 49] on button "button" at bounding box center [26, 50] width 22 height 22
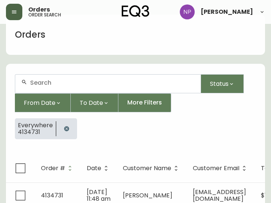
click at [62, 89] on div at bounding box center [107, 83] width 185 height 18
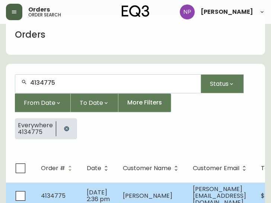
click at [108, 196] on td "[DATE] 2:36 pm" at bounding box center [99, 195] width 36 height 26
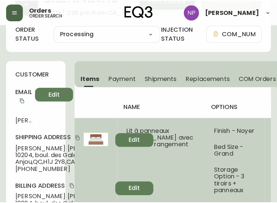
scroll to position [46, 0]
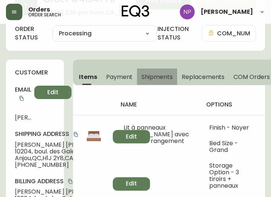
click at [146, 82] on button "Shipments" at bounding box center [157, 77] width 40 height 16
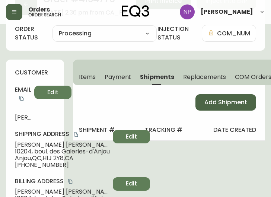
click at [209, 105] on span "Add Shipment" at bounding box center [225, 102] width 43 height 8
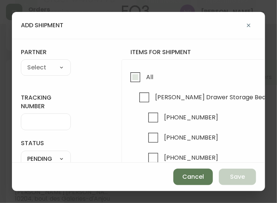
click at [150, 79] on span "All" at bounding box center [149, 77] width 7 height 8
click at [144, 79] on input "All" at bounding box center [135, 77] width 17 height 17
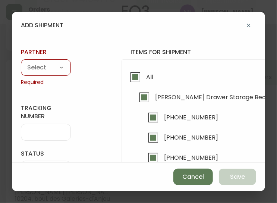
click at [48, 72] on select "A Move to Remember LLC ABF Freight Alero [PERSON_NAME] Canada Post CDS Ceva Log…" at bounding box center [46, 67] width 50 height 11
click at [21, 62] on select "A Move to Remember LLC ABF Freight Alero [PERSON_NAME] Canada Post CDS Ceva Log…" at bounding box center [46, 67] width 50 height 11
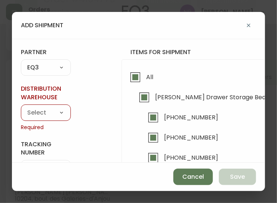
click at [62, 117] on select "Calgary Warehouse GTA Distribution Center [GEOGRAPHIC_DATA] [GEOGRAPHIC_DATA] W…" at bounding box center [46, 112] width 50 height 11
click at [21, 107] on select "Calgary Warehouse GTA Distribution Center [GEOGRAPHIC_DATA] [GEOGRAPHIC_DATA] W…" at bounding box center [46, 112] width 50 height 11
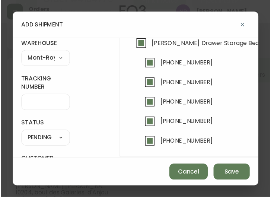
scroll to position [72, 0]
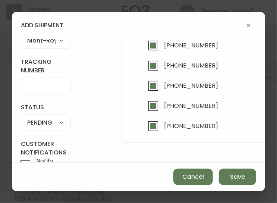
click at [51, 129] on div "SHIPPED PENDING CANCELLED" at bounding box center [46, 122] width 50 height 16
click at [49, 127] on select "SHIPPED PENDING CANCELLED" at bounding box center [46, 122] width 50 height 11
click at [21, 117] on select "SHIPPED PENDING CANCELLED" at bounding box center [46, 122] width 50 height 11
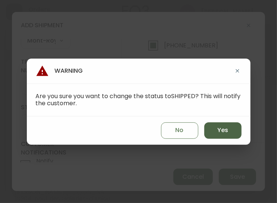
click at [222, 128] on span "Yes" at bounding box center [222, 130] width 11 height 8
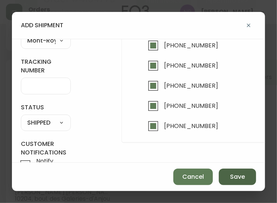
click at [227, 179] on button "Save" at bounding box center [237, 176] width 37 height 16
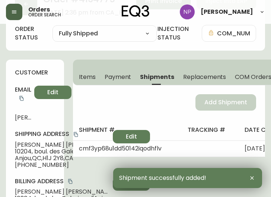
scroll to position [0, 0]
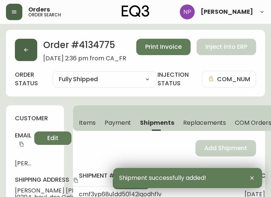
click at [25, 48] on icon "button" at bounding box center [26, 50] width 6 height 6
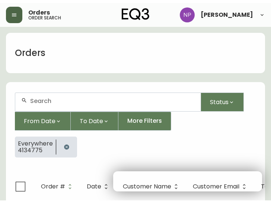
scroll to position [15, 0]
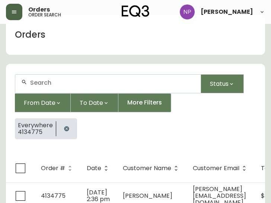
click at [44, 80] on input "text" at bounding box center [112, 82] width 165 height 7
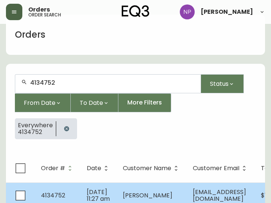
click at [150, 182] on td "[PERSON_NAME]" at bounding box center [152, 195] width 70 height 26
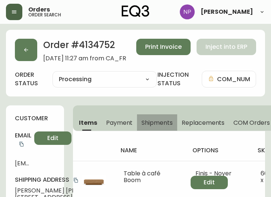
click at [159, 121] on span "Shipments" at bounding box center [157, 123] width 31 height 8
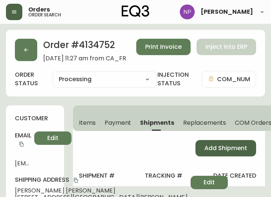
click at [212, 146] on span "Add Shipment" at bounding box center [225, 148] width 43 height 8
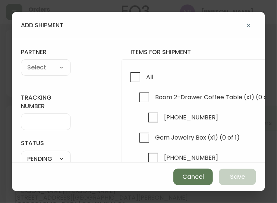
click at [135, 64] on div "All Boom 2-Drawer Coffee Table (x1) (0 of 1) [PHONE_NUMBER] Gem Jewelry Box (x1…" at bounding box center [247, 136] width 252 height 155
click at [137, 76] on input "All" at bounding box center [135, 77] width 17 height 17
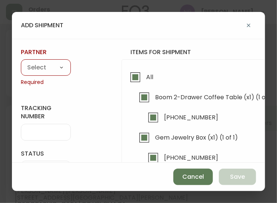
click at [57, 68] on select "A Move to Remember LLC ABF Freight Alero [PERSON_NAME] Canada Post CDS Ceva Log…" at bounding box center [46, 67] width 50 height 11
click at [21, 62] on select "A Move to Remember LLC ABF Freight Alero [PERSON_NAME] Canada Post CDS Ceva Log…" at bounding box center [46, 67] width 50 height 11
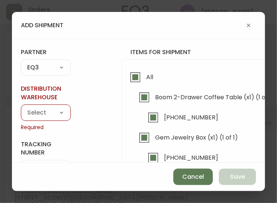
click at [37, 117] on select "Calgary Warehouse GTA Distribution Center [GEOGRAPHIC_DATA] [GEOGRAPHIC_DATA] W…" at bounding box center [46, 112] width 50 height 11
click at [21, 107] on select "Calgary Warehouse GTA Distribution Center [GEOGRAPHIC_DATA] [GEOGRAPHIC_DATA] W…" at bounding box center [46, 112] width 50 height 11
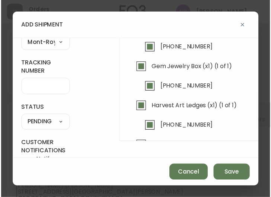
scroll to position [69, 0]
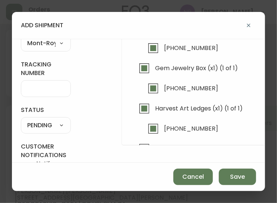
click at [47, 124] on select "SHIPPED PENDING CANCELLED" at bounding box center [46, 125] width 50 height 11
click at [39, 128] on select "SHIPPED PENDING CANCELLED" at bounding box center [46, 125] width 50 height 11
click at [21, 120] on select "SHIPPED PENDING CANCELLED" at bounding box center [46, 125] width 50 height 11
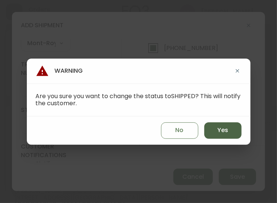
click at [211, 125] on button "Yes" at bounding box center [222, 130] width 37 height 16
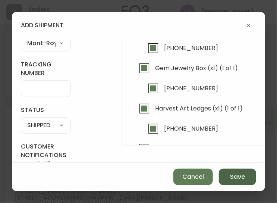
click at [234, 174] on span "Save" at bounding box center [237, 176] width 15 height 8
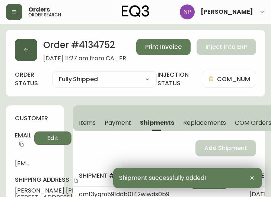
click at [36, 53] on button "button" at bounding box center [26, 50] width 22 height 22
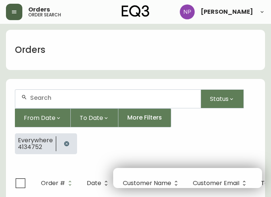
scroll to position [15, 0]
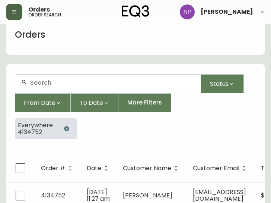
click at [82, 85] on input "text" at bounding box center [112, 82] width 165 height 7
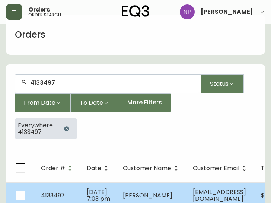
click at [83, 191] on td "[DATE] 7:03 pm" at bounding box center [99, 195] width 36 height 26
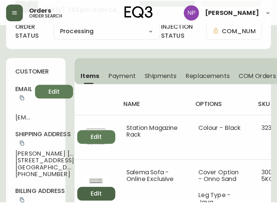
scroll to position [44, 0]
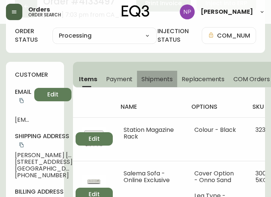
click at [144, 80] on span "Shipments" at bounding box center [157, 79] width 31 height 8
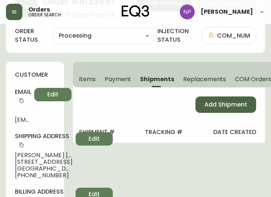
click at [223, 108] on button "Add Shipment" at bounding box center [226, 104] width 61 height 16
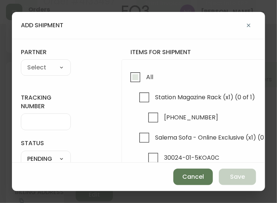
click at [138, 73] on input "All" at bounding box center [135, 77] width 17 height 17
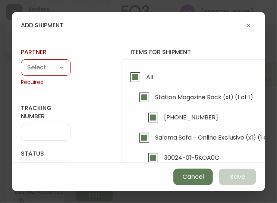
click at [45, 72] on select "A Move to Remember LLC ABF Freight Alero [PERSON_NAME] Canada Post CDS Ceva Log…" at bounding box center [46, 67] width 50 height 11
click at [21, 62] on select "A Move to Remember LLC ABF Freight Alero [PERSON_NAME] Canada Post CDS Ceva Log…" at bounding box center [46, 67] width 50 height 11
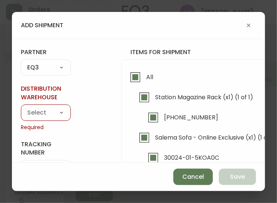
click at [47, 114] on select "Calgary Warehouse GTA Distribution Center [GEOGRAPHIC_DATA] [GEOGRAPHIC_DATA] W…" at bounding box center [46, 112] width 50 height 11
click at [21, 107] on select "Calgary Warehouse GTA Distribution Center [GEOGRAPHIC_DATA] [GEOGRAPHIC_DATA] W…" at bounding box center [46, 112] width 50 height 11
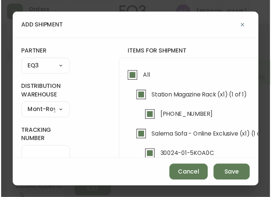
scroll to position [104, 0]
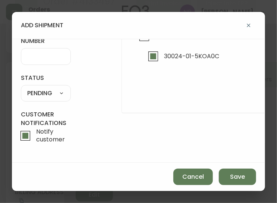
click at [49, 93] on select "SHIPPED PENDING CANCELLED" at bounding box center [46, 93] width 50 height 11
click at [21, 88] on select "SHIPPED PENDING CANCELLED" at bounding box center [46, 93] width 50 height 11
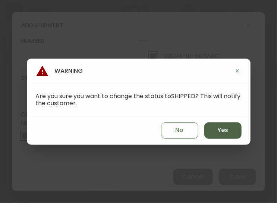
click at [212, 130] on button "Yes" at bounding box center [222, 130] width 37 height 16
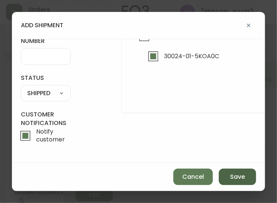
click at [237, 176] on span "Save" at bounding box center [237, 176] width 15 height 8
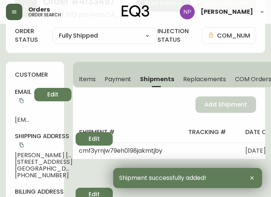
scroll to position [0, 0]
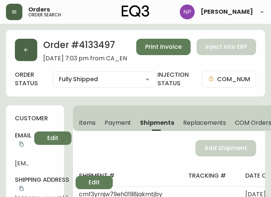
click at [31, 49] on button "button" at bounding box center [26, 50] width 22 height 22
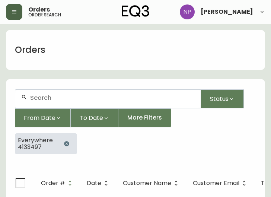
scroll to position [15, 0]
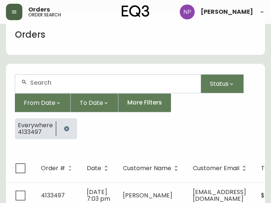
click at [47, 81] on input "text" at bounding box center [112, 82] width 165 height 7
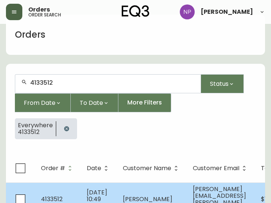
click at [128, 189] on td "[PERSON_NAME]" at bounding box center [152, 198] width 70 height 33
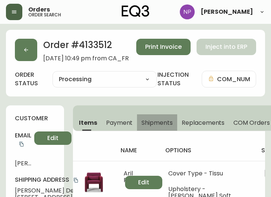
click at [161, 122] on span "Shipments" at bounding box center [157, 123] width 31 height 8
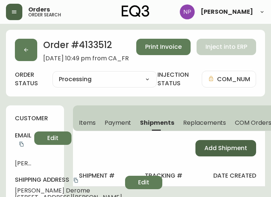
click at [215, 151] on span "Add Shipment" at bounding box center [225, 148] width 43 height 8
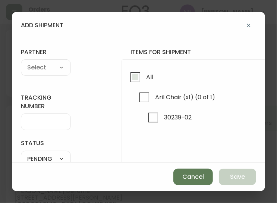
click at [138, 77] on input "All" at bounding box center [135, 77] width 17 height 17
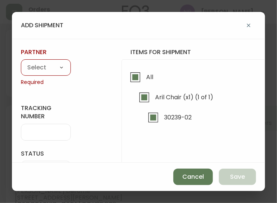
click at [47, 67] on select "A Move to Remember LLC ABF Freight Alero [PERSON_NAME] Canada Post CDS Ceva Log…" at bounding box center [46, 67] width 50 height 11
click at [21, 62] on select "A Move to Remember LLC ABF Freight Alero [PERSON_NAME] Canada Post CDS Ceva Log…" at bounding box center [46, 67] width 50 height 11
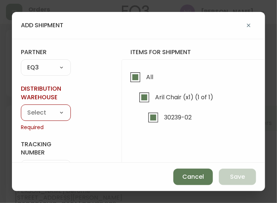
click at [43, 105] on div "Calgary Warehouse GTA Distribution Center [GEOGRAPHIC_DATA] [GEOGRAPHIC_DATA] W…" at bounding box center [46, 112] width 50 height 16
click at [44, 113] on select "Calgary Warehouse GTA Distribution Center [GEOGRAPHIC_DATA] [GEOGRAPHIC_DATA] W…" at bounding box center [46, 112] width 50 height 11
click at [21, 107] on select "Calgary Warehouse GTA Distribution Center [GEOGRAPHIC_DATA] [GEOGRAPHIC_DATA] W…" at bounding box center [46, 112] width 50 height 11
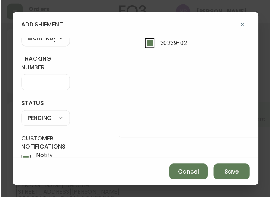
scroll to position [88, 0]
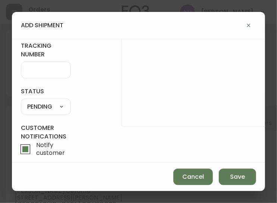
click at [51, 104] on select "SHIPPED PENDING CANCELLED" at bounding box center [46, 106] width 50 height 11
click at [21, 101] on select "SHIPPED PENDING CANCELLED" at bounding box center [46, 106] width 50 height 11
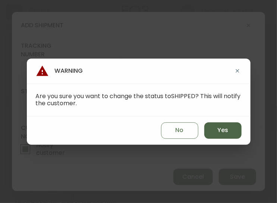
click at [221, 133] on span "Yes" at bounding box center [222, 130] width 11 height 8
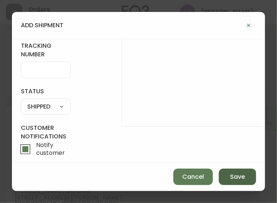
click at [243, 179] on span "Save" at bounding box center [237, 176] width 15 height 8
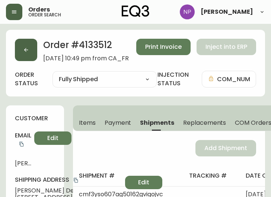
click at [28, 57] on button "button" at bounding box center [26, 50] width 22 height 22
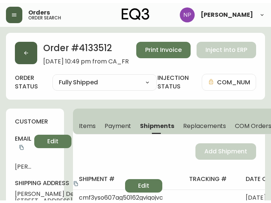
scroll to position [15, 0]
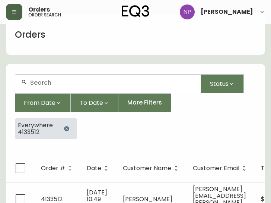
click at [40, 84] on input "text" at bounding box center [112, 82] width 165 height 7
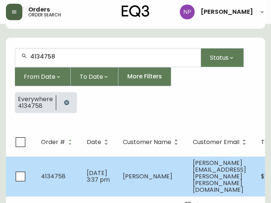
click at [136, 172] on span "[PERSON_NAME]" at bounding box center [148, 176] width 50 height 9
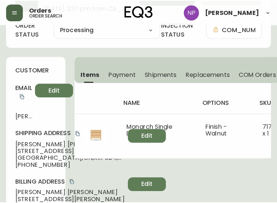
scroll to position [50, 0]
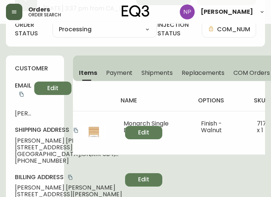
click at [163, 74] on span "Shipments" at bounding box center [157, 73] width 31 height 8
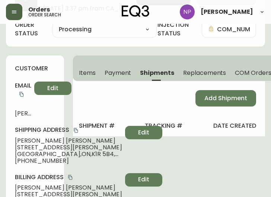
click at [214, 107] on div "Add Shipment" at bounding box center [169, 98] width 192 height 34
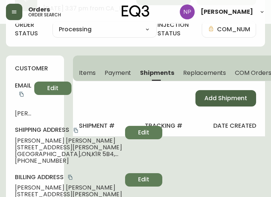
click at [213, 98] on span "Add Shipment" at bounding box center [225, 98] width 43 height 8
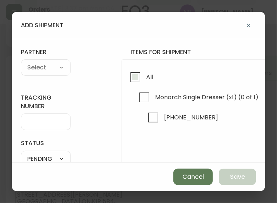
click at [141, 71] on input "All" at bounding box center [135, 77] width 17 height 17
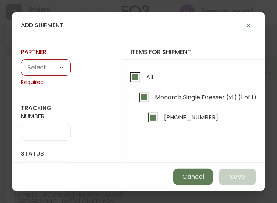
click at [37, 65] on select "A Move to Remember LLC ABF Freight Alero [PERSON_NAME] Canada Post CDS Ceva Log…" at bounding box center [46, 67] width 50 height 11
click at [21, 62] on select "A Move to Remember LLC ABF Freight Alero [PERSON_NAME] Canada Post CDS Ceva Log…" at bounding box center [46, 67] width 50 height 11
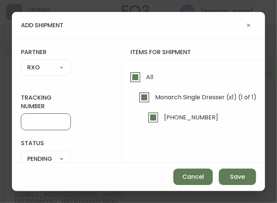
click at [46, 120] on input "tracking number" at bounding box center [45, 121] width 37 height 7
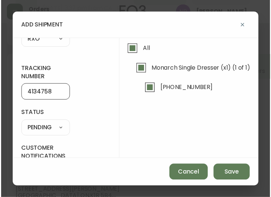
scroll to position [32, 0]
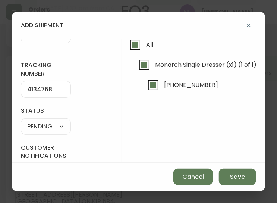
click at [50, 124] on select "SHIPPED PENDING CANCELLED" at bounding box center [46, 126] width 50 height 11
click at [21, 121] on select "SHIPPED PENDING CANCELLED" at bounding box center [46, 126] width 50 height 11
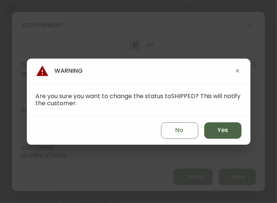
click at [227, 130] on span "Yes" at bounding box center [222, 130] width 11 height 8
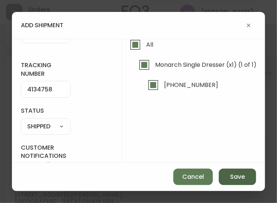
click at [245, 176] on button "Save" at bounding box center [237, 176] width 37 height 16
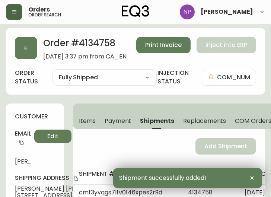
scroll to position [0, 0]
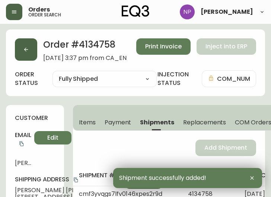
click at [27, 55] on button "button" at bounding box center [26, 49] width 22 height 22
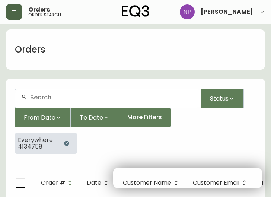
scroll to position [15, 0]
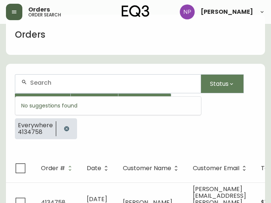
click at [44, 83] on input "text" at bounding box center [112, 82] width 165 height 7
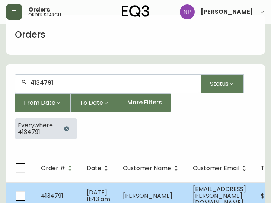
click at [123, 187] on td "[PERSON_NAME]" at bounding box center [152, 195] width 70 height 26
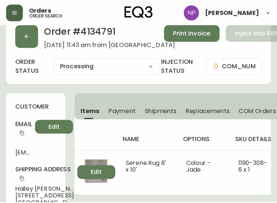
scroll to position [15, 0]
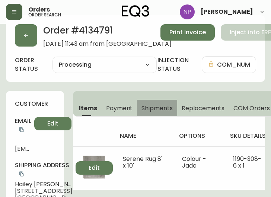
click at [158, 107] on span "Shipments" at bounding box center [157, 108] width 31 height 8
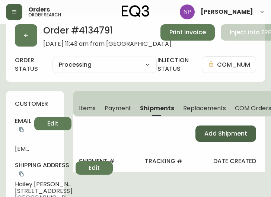
click at [222, 137] on span "Add Shipment" at bounding box center [225, 134] width 43 height 8
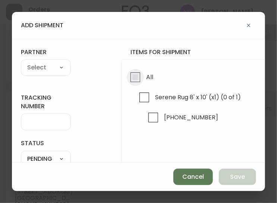
click at [134, 76] on input "All" at bounding box center [135, 77] width 17 height 17
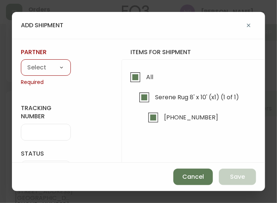
click at [17, 66] on div "tracking number status PENDING SHIPPED PENDING CANCELLED partner A Move to Reme…" at bounding box center [138, 101] width 253 height 124
click at [32, 67] on select "A Move to Remember LLC ABF Freight Alero [PERSON_NAME] Canada Post CDS Ceva Log…" at bounding box center [46, 67] width 50 height 11
click at [21, 62] on select "A Move to Remember LLC ABF Freight Alero [PERSON_NAME] Canada Post CDS Ceva Log…" at bounding box center [46, 67] width 50 height 11
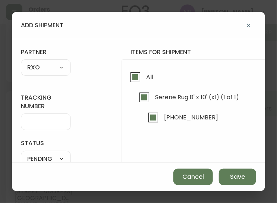
click at [41, 124] on input "tracking number" at bounding box center [45, 121] width 37 height 7
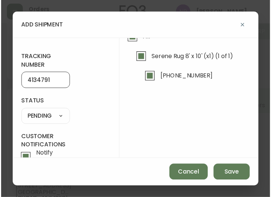
scroll to position [39, 0]
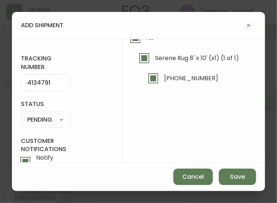
click at [56, 122] on select "SHIPPED PENDING CANCELLED" at bounding box center [46, 119] width 50 height 11
click at [21, 114] on select "SHIPPED PENDING CANCELLED" at bounding box center [46, 119] width 50 height 11
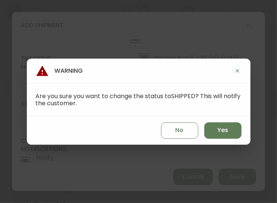
click at [217, 139] on div "No Yes" at bounding box center [138, 130] width 223 height 28
click at [212, 124] on button "Yes" at bounding box center [222, 130] width 37 height 16
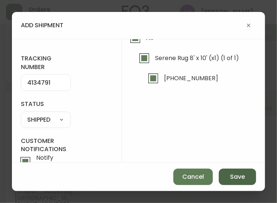
click at [226, 178] on button "Save" at bounding box center [237, 176] width 37 height 16
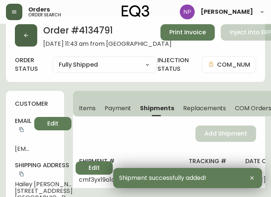
click at [25, 34] on icon "button" at bounding box center [26, 35] width 6 height 6
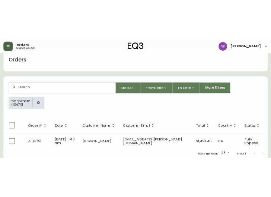
scroll to position [15, 0]
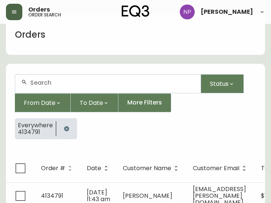
click at [59, 83] on input "text" at bounding box center [112, 82] width 165 height 7
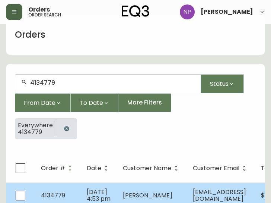
click at [123, 195] on span "[PERSON_NAME]" at bounding box center [148, 195] width 50 height 9
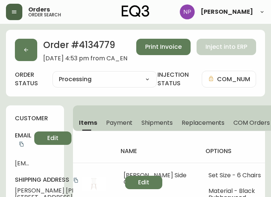
click at [158, 126] on button "Shipments" at bounding box center [157, 122] width 40 height 16
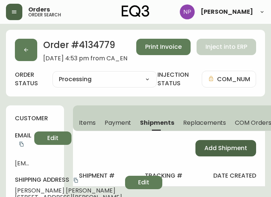
click at [216, 149] on span "Add Shipment" at bounding box center [225, 148] width 43 height 8
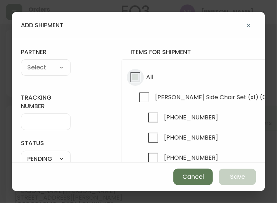
click at [131, 83] on input "All" at bounding box center [135, 77] width 17 height 17
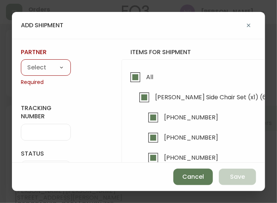
click at [41, 60] on div "A Move to Remember LLC ABF Freight Alero [PERSON_NAME] Canada Post CDS Ceva Log…" at bounding box center [46, 67] width 50 height 16
click at [28, 67] on select "A Move to Remember LLC ABF Freight Alero [PERSON_NAME] Canada Post CDS Ceva Log…" at bounding box center [46, 67] width 50 height 11
click at [21, 62] on select "A Move to Remember LLC ABF Freight Alero [PERSON_NAME] Canada Post CDS Ceva Log…" at bounding box center [46, 67] width 50 height 11
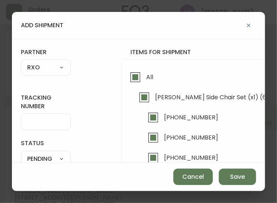
click at [32, 122] on input "tracking number" at bounding box center [45, 121] width 37 height 7
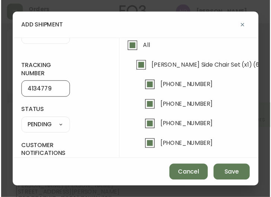
scroll to position [32, 0]
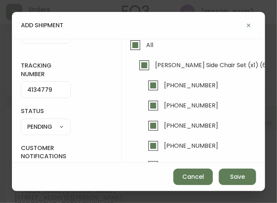
click at [62, 130] on select "SHIPPED PENDING CANCELLED" at bounding box center [46, 126] width 50 height 11
click at [21, 121] on select "SHIPPED PENDING CANCELLED" at bounding box center [46, 126] width 50 height 11
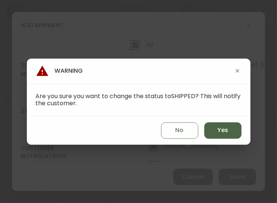
click at [226, 128] on span "Yes" at bounding box center [222, 130] width 11 height 8
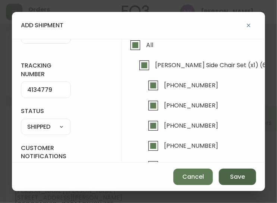
click at [244, 177] on span "Save" at bounding box center [237, 176] width 15 height 8
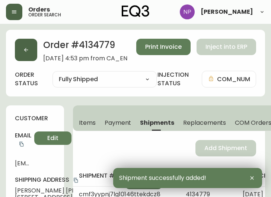
click at [34, 53] on button "button" at bounding box center [26, 50] width 22 height 22
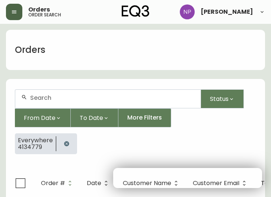
scroll to position [15, 0]
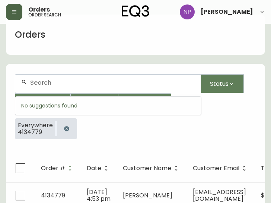
click at [36, 85] on input "text" at bounding box center [112, 82] width 165 height 7
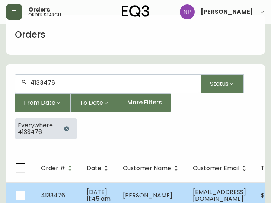
click at [130, 194] on span "[PERSON_NAME]" at bounding box center [148, 195] width 50 height 9
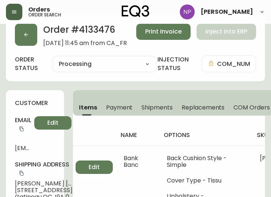
click at [130, 194] on td "Bank Banc" at bounding box center [136, 188] width 43 height 85
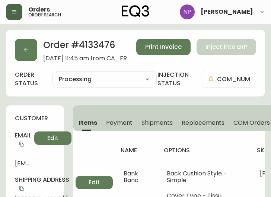
click at [160, 120] on span "Shipments" at bounding box center [157, 123] width 31 height 8
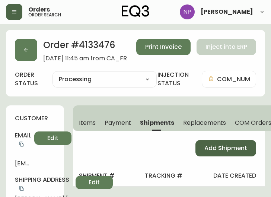
click at [225, 146] on span "Add Shipment" at bounding box center [225, 148] width 43 height 8
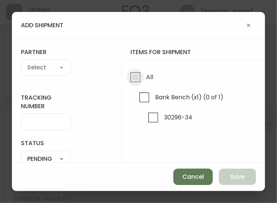
click at [136, 69] on input "All" at bounding box center [135, 77] width 17 height 17
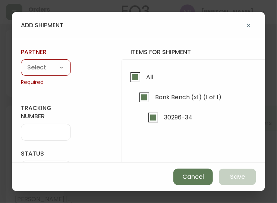
click at [55, 67] on select "A Move to Remember LLC ABF Freight Alero [PERSON_NAME] Canada Post CDS Ceva Log…" at bounding box center [46, 67] width 50 height 11
click at [21, 62] on select "A Move to Remember LLC ABF Freight Alero [PERSON_NAME] Canada Post CDS Ceva Log…" at bounding box center [46, 67] width 50 height 11
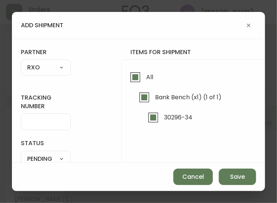
click at [48, 127] on div at bounding box center [46, 121] width 50 height 17
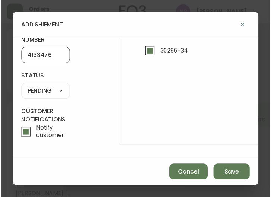
scroll to position [70, 0]
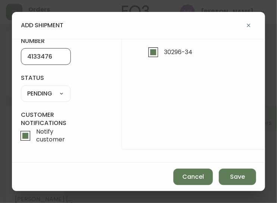
click at [53, 88] on select "SHIPPED PENDING CANCELLED" at bounding box center [46, 93] width 50 height 11
click at [21, 88] on select "SHIPPED PENDING CANCELLED" at bounding box center [46, 93] width 50 height 11
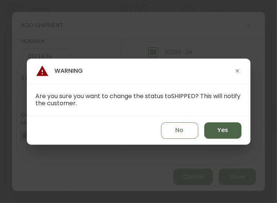
click at [225, 130] on span "Yes" at bounding box center [222, 130] width 11 height 8
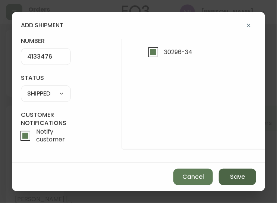
click at [233, 179] on span "Save" at bounding box center [237, 176] width 15 height 8
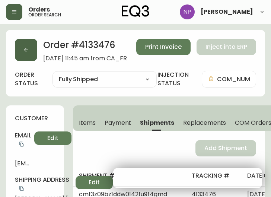
click at [34, 57] on button "button" at bounding box center [26, 50] width 22 height 22
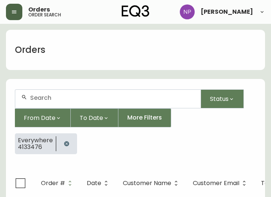
scroll to position [15, 0]
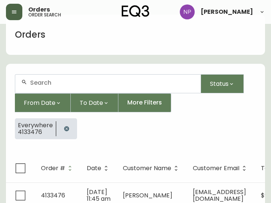
click at [67, 85] on input "text" at bounding box center [112, 82] width 165 height 7
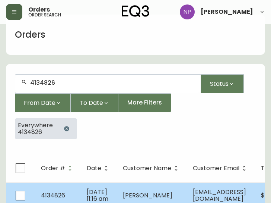
click at [110, 190] on td "[DATE] 11:16 am" at bounding box center [99, 195] width 36 height 26
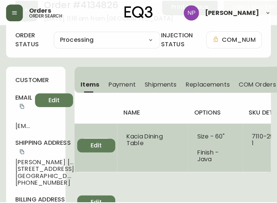
scroll to position [41, 0]
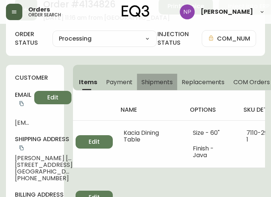
click at [153, 83] on span "Shipments" at bounding box center [157, 82] width 31 height 8
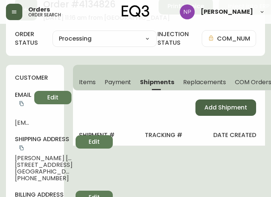
click at [202, 101] on button "Add Shipment" at bounding box center [226, 107] width 61 height 16
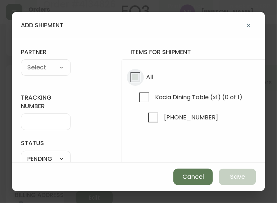
click at [136, 75] on input "All" at bounding box center [135, 77] width 17 height 17
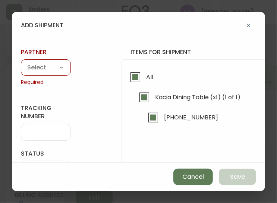
click at [55, 67] on select "A Move to Remember LLC ABF Freight Alero [PERSON_NAME] Canada Post CDS Ceva Log…" at bounding box center [46, 67] width 50 height 11
click at [21, 62] on select "A Move to Remember LLC ABF Freight Alero [PERSON_NAME] Canada Post CDS Ceva Log…" at bounding box center [46, 67] width 50 height 11
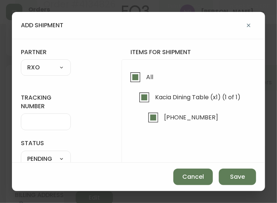
click at [52, 122] on input "tracking number" at bounding box center [45, 121] width 37 height 7
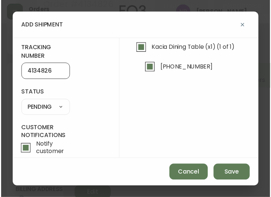
scroll to position [55, 0]
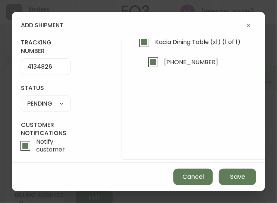
click at [55, 99] on select "SHIPPED PENDING CANCELLED" at bounding box center [46, 103] width 50 height 11
click at [21, 98] on select "SHIPPED PENDING CANCELLED" at bounding box center [46, 103] width 50 height 11
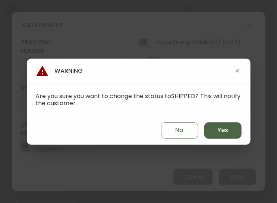
click at [224, 133] on span "Yes" at bounding box center [222, 130] width 11 height 8
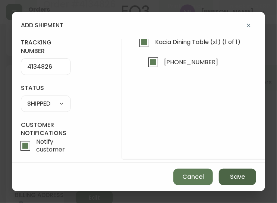
click at [245, 183] on button "Save" at bounding box center [237, 176] width 37 height 16
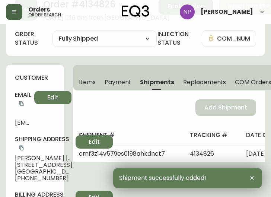
scroll to position [0, 0]
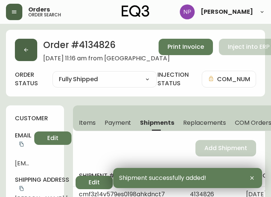
click at [29, 57] on button "button" at bounding box center [26, 50] width 22 height 22
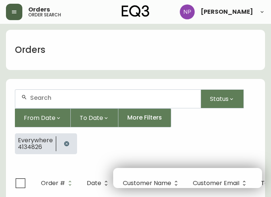
scroll to position [15, 0]
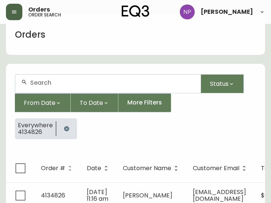
click at [42, 88] on div at bounding box center [107, 83] width 185 height 18
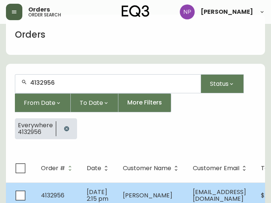
click at [102, 198] on span "[DATE] 2:15 pm" at bounding box center [98, 194] width 22 height 15
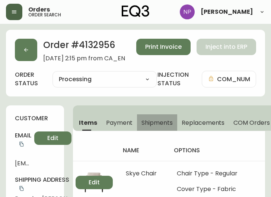
click at [156, 121] on span "Shipments" at bounding box center [157, 123] width 31 height 8
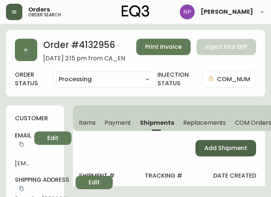
click at [222, 152] on span "Add Shipment" at bounding box center [225, 148] width 43 height 8
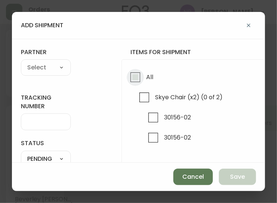
click at [134, 82] on input "All" at bounding box center [135, 77] width 17 height 17
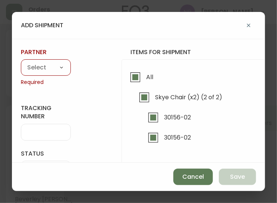
click at [46, 71] on select "A Move to Remember LLC ABF Freight Alero [PERSON_NAME] Canada Post CDS Ceva Log…" at bounding box center [46, 67] width 50 height 11
click at [21, 62] on select "A Move to Remember LLC ABF Freight Alero [PERSON_NAME] Canada Post CDS Ceva Log…" at bounding box center [46, 67] width 50 height 11
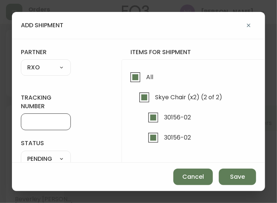
click at [39, 121] on input "tracking number" at bounding box center [45, 121] width 37 height 7
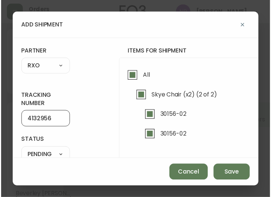
scroll to position [64, 0]
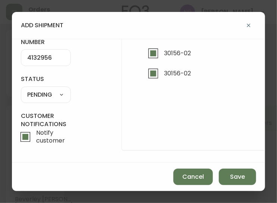
click at [51, 92] on select "SHIPPED PENDING CANCELLED" at bounding box center [46, 94] width 50 height 11
click at [21, 89] on select "SHIPPED PENDING CANCELLED" at bounding box center [46, 94] width 50 height 11
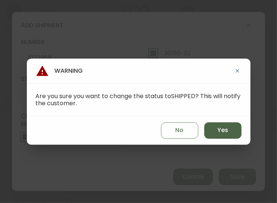
click at [214, 128] on button "Yes" at bounding box center [222, 130] width 37 height 16
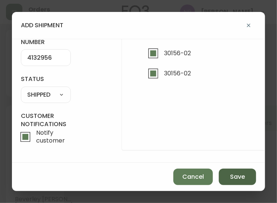
click at [236, 172] on span "Save" at bounding box center [237, 176] width 15 height 8
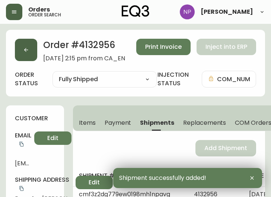
click at [28, 60] on button "button" at bounding box center [26, 50] width 22 height 22
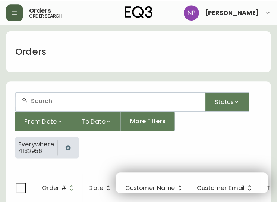
scroll to position [15, 0]
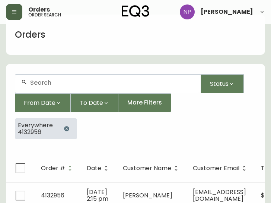
click at [63, 89] on div at bounding box center [107, 83] width 185 height 18
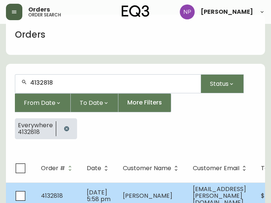
click at [81, 182] on td "[DATE] 5:58 pm" at bounding box center [99, 195] width 36 height 26
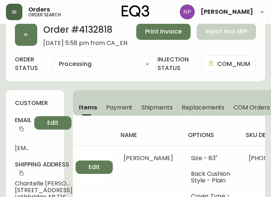
click at [156, 111] on button "Shipments" at bounding box center [157, 107] width 40 height 16
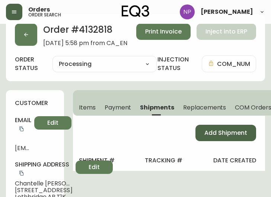
click at [215, 133] on span "Add Shipment" at bounding box center [225, 133] width 43 height 8
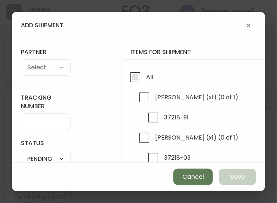
click at [138, 86] on label "All" at bounding box center [140, 79] width 26 height 20
click at [138, 86] on input "All" at bounding box center [135, 77] width 17 height 17
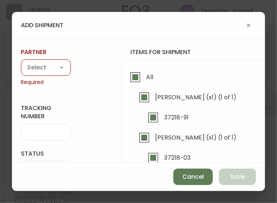
click at [49, 66] on select "A Move to Remember LLC ABF Freight Alero [PERSON_NAME] Canada Post CDS Ceva Log…" at bounding box center [46, 67] width 50 height 11
click at [21, 62] on select "A Move to Remember LLC ABF Freight Alero [PERSON_NAME] Canada Post CDS Ceva Log…" at bounding box center [46, 67] width 50 height 11
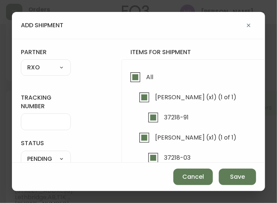
click at [43, 128] on div at bounding box center [46, 121] width 50 height 17
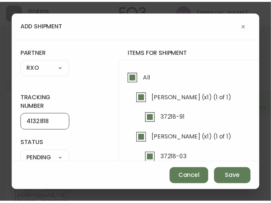
scroll to position [57, 0]
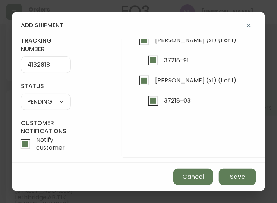
click at [42, 103] on select "SHIPPED PENDING CANCELLED" at bounding box center [46, 101] width 50 height 11
click at [21, 96] on select "SHIPPED PENDING CANCELLED" at bounding box center [46, 101] width 50 height 11
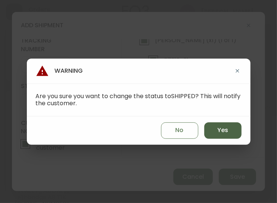
click at [220, 128] on span "Yes" at bounding box center [222, 130] width 11 height 8
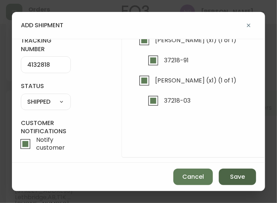
click at [238, 174] on span "Save" at bounding box center [237, 176] width 15 height 8
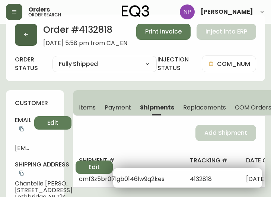
click at [28, 39] on button "button" at bounding box center [26, 34] width 22 height 22
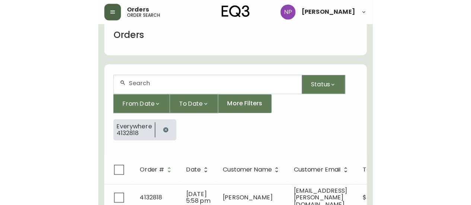
scroll to position [15, 0]
